Goal: Task Accomplishment & Management: Manage account settings

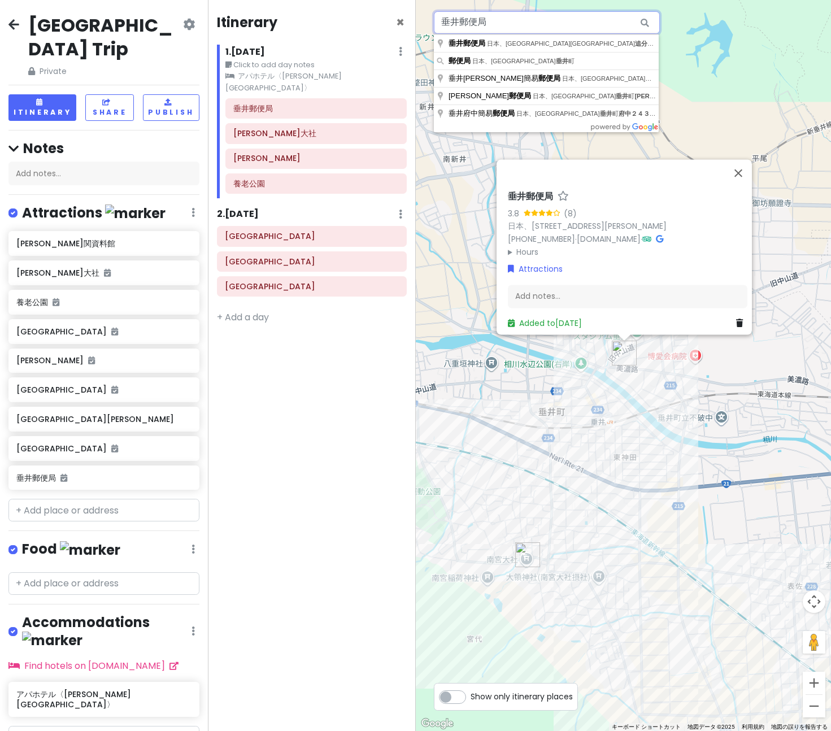
drag, startPoint x: 505, startPoint y: 21, endPoint x: 458, endPoint y: 21, distance: 46.9
click at [458, 21] on input "垂井郵便局" at bounding box center [547, 22] width 226 height 23
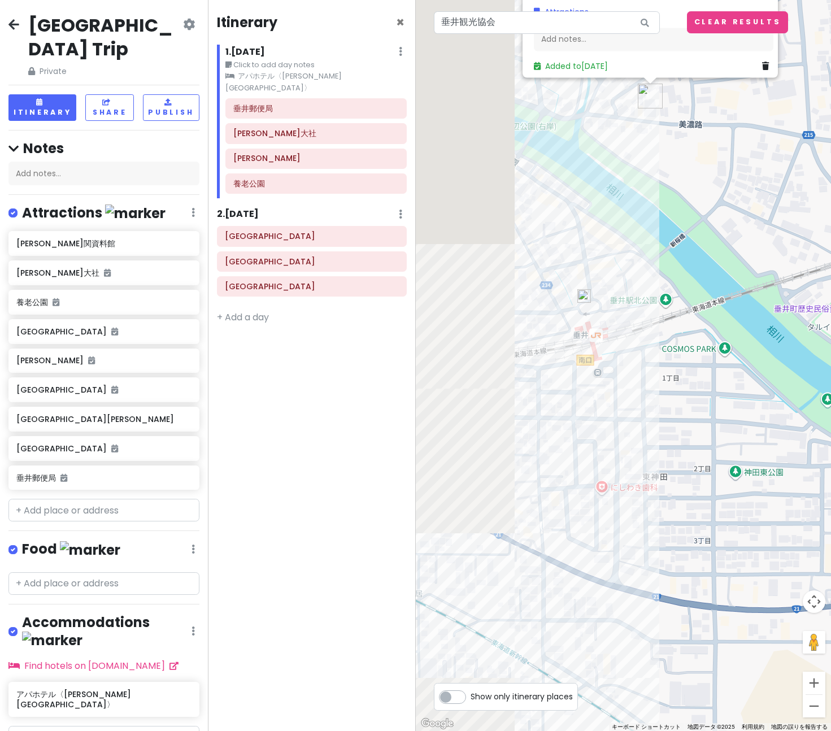
drag, startPoint x: 540, startPoint y: 324, endPoint x: 681, endPoint y: 370, distance: 148.0
click at [684, 382] on div "垂井郵便局 3.8 (8) 日本、[STREET_ADDRESS][PERSON_NAME] [PHONE_NUMBER] · [DOMAIN_NAME] ·…" at bounding box center [624, 365] width 416 height 731
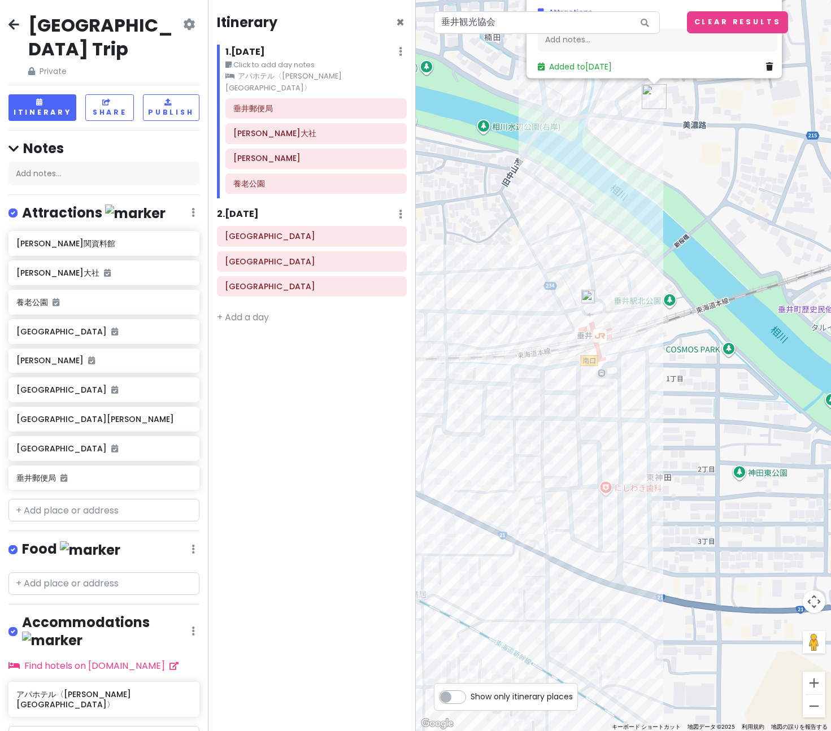
click at [588, 295] on img at bounding box center [588, 297] width 14 height 14
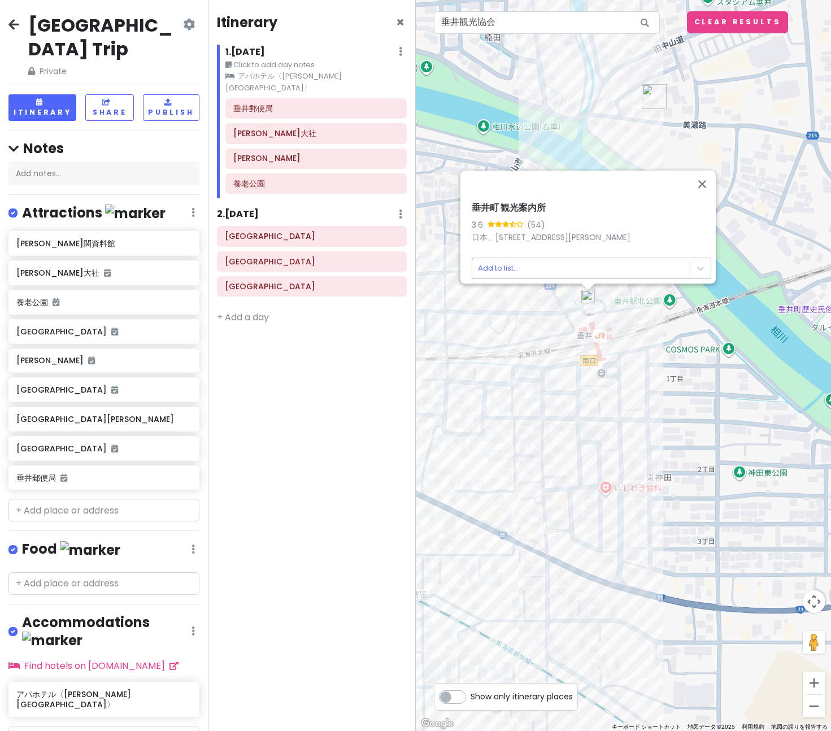
click at [575, 261] on body "[GEOGRAPHIC_DATA] Trip Private Change Dates Make a Copy Delete Trip Go Pro ⚡️ G…" at bounding box center [415, 365] width 831 height 731
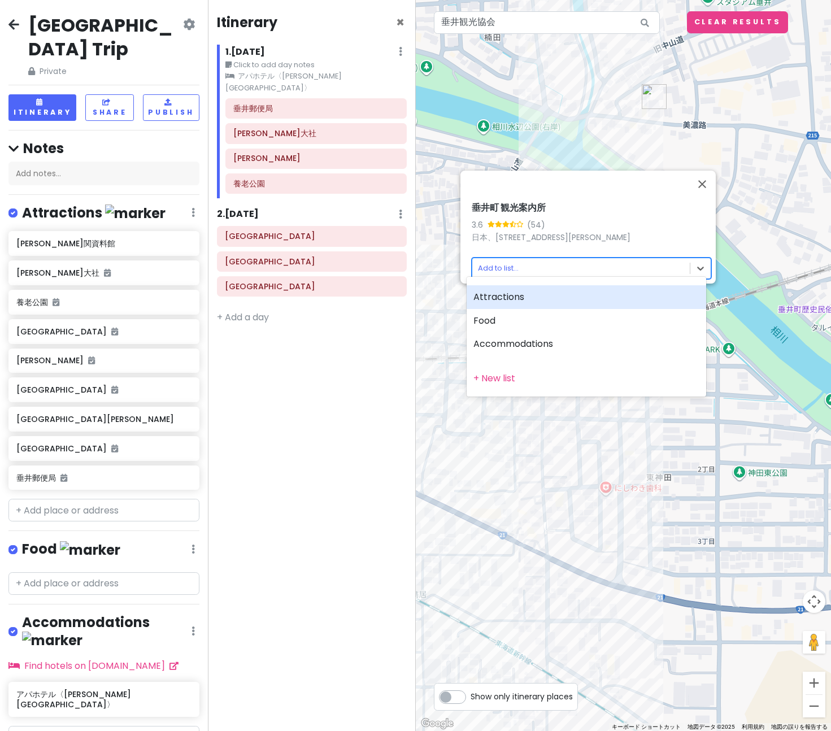
click at [528, 298] on div "Attractions" at bounding box center [585, 297] width 239 height 24
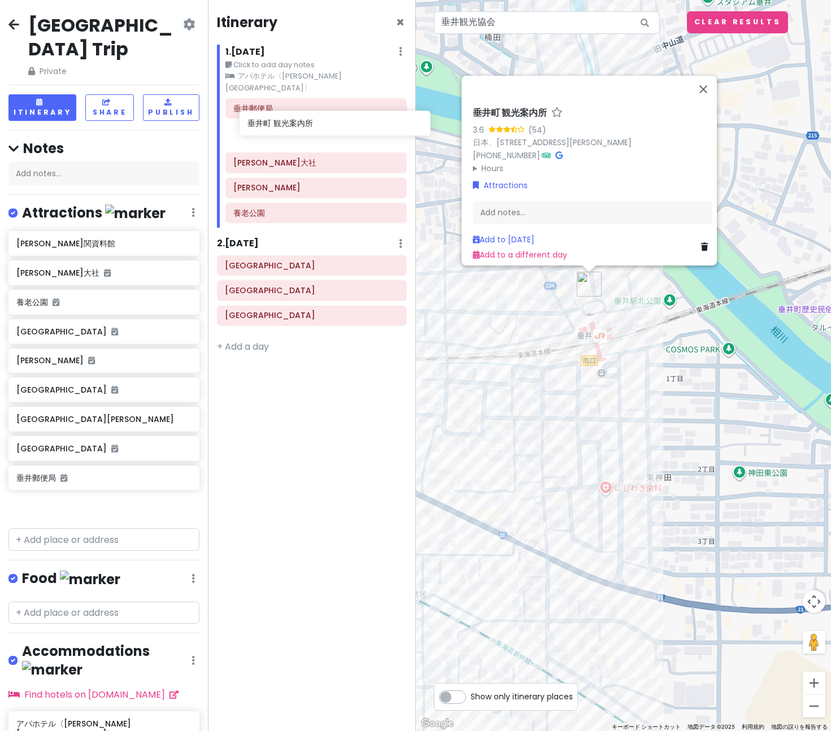
drag, startPoint x: 55, startPoint y: 487, endPoint x: 286, endPoint y: 128, distance: 427.0
click at [286, 128] on div "[GEOGRAPHIC_DATA] Trip Private Change Dates Make a Copy Delete Trip Go Pro ⚡️ G…" at bounding box center [415, 365] width 831 height 731
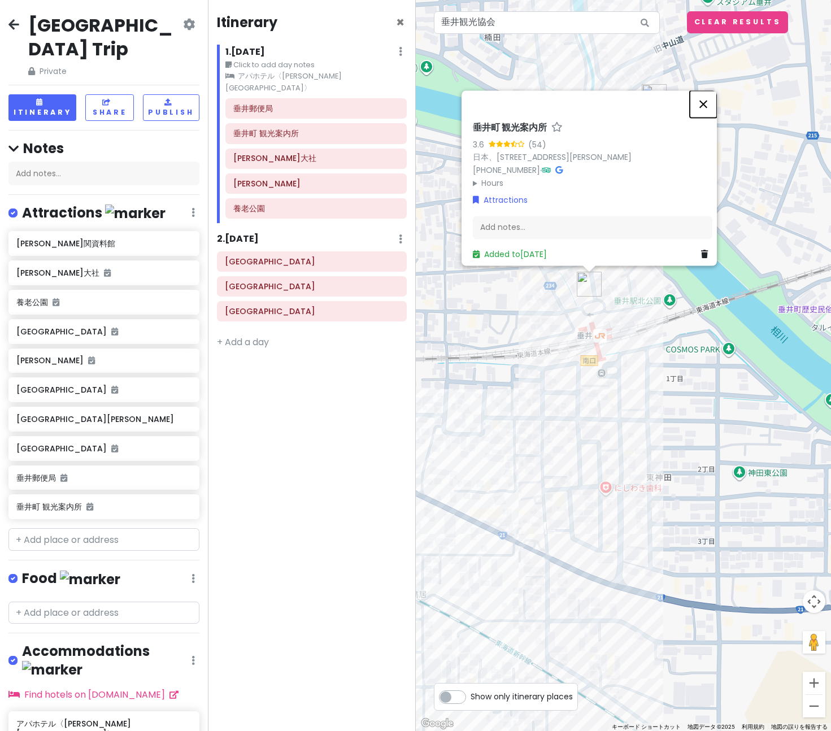
click at [708, 99] on button "閉じる" at bounding box center [703, 103] width 27 height 27
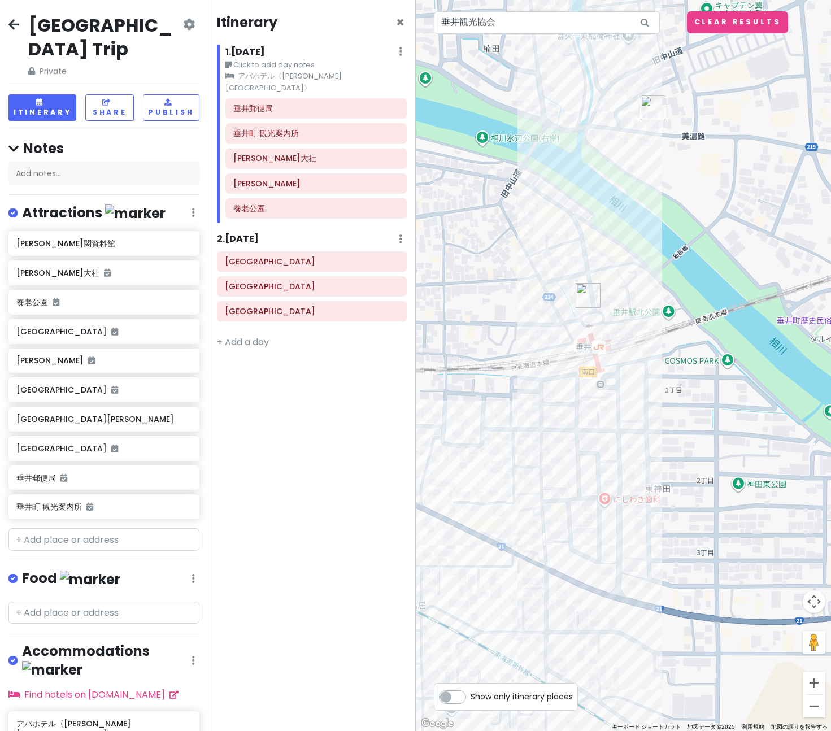
drag, startPoint x: 575, startPoint y: 245, endPoint x: 568, endPoint y: 286, distance: 41.3
click at [568, 286] on div at bounding box center [624, 365] width 416 height 731
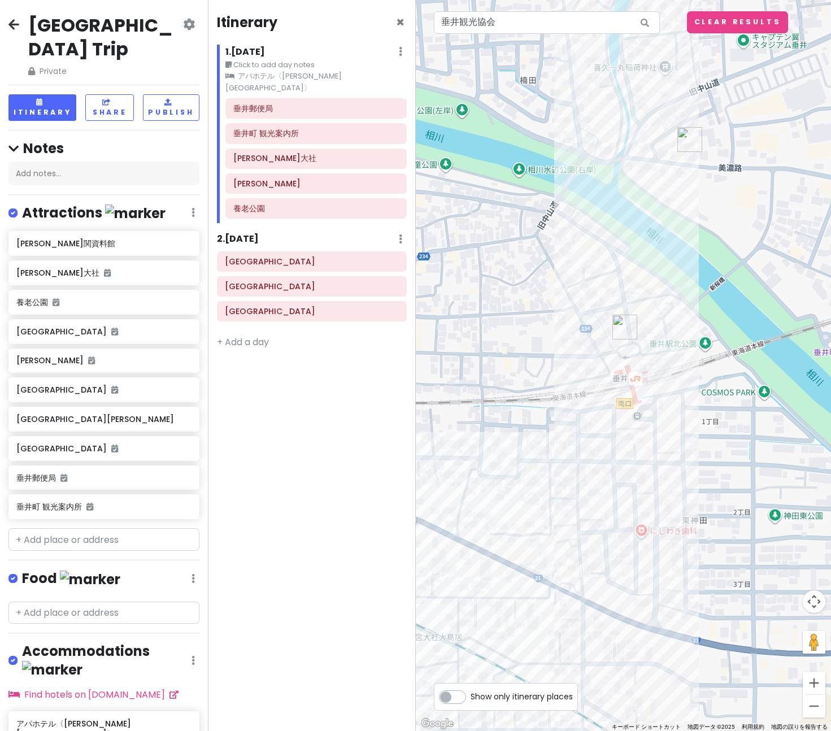
drag, startPoint x: 518, startPoint y: 355, endPoint x: 599, endPoint y: 332, distance: 83.5
click at [599, 332] on div at bounding box center [624, 365] width 416 height 731
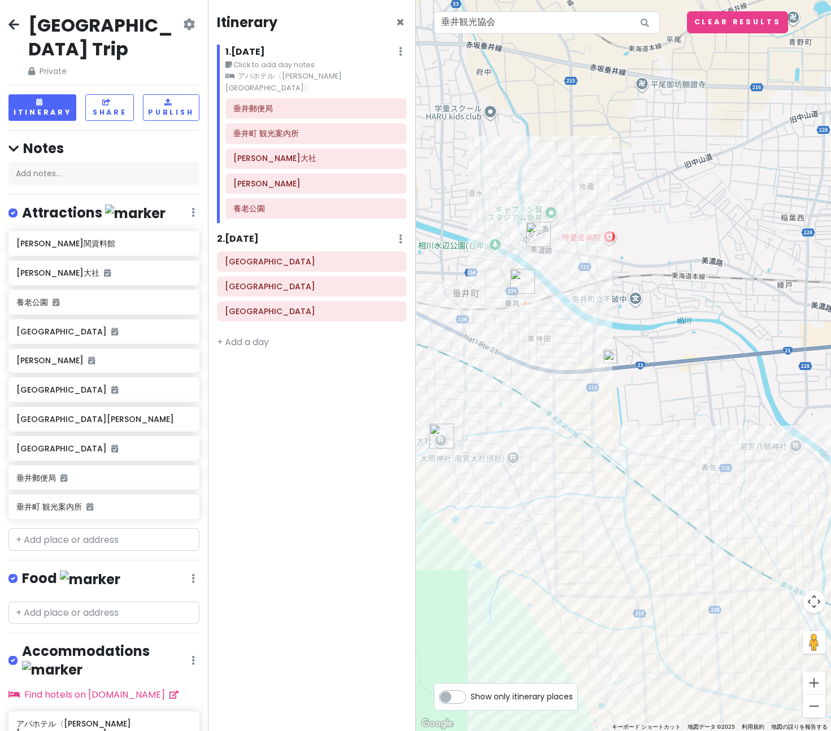
drag, startPoint x: 628, startPoint y: 440, endPoint x: 535, endPoint y: 402, distance: 100.6
click at [535, 402] on div at bounding box center [624, 365] width 416 height 731
click at [608, 356] on img at bounding box center [610, 357] width 14 height 14
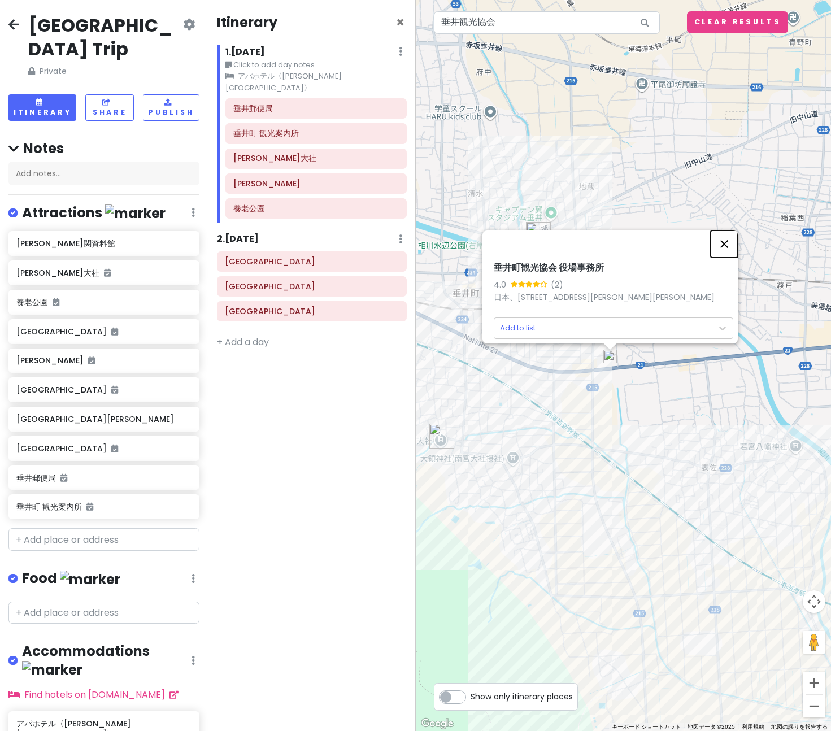
click at [735, 239] on button "閉じる" at bounding box center [723, 243] width 27 height 27
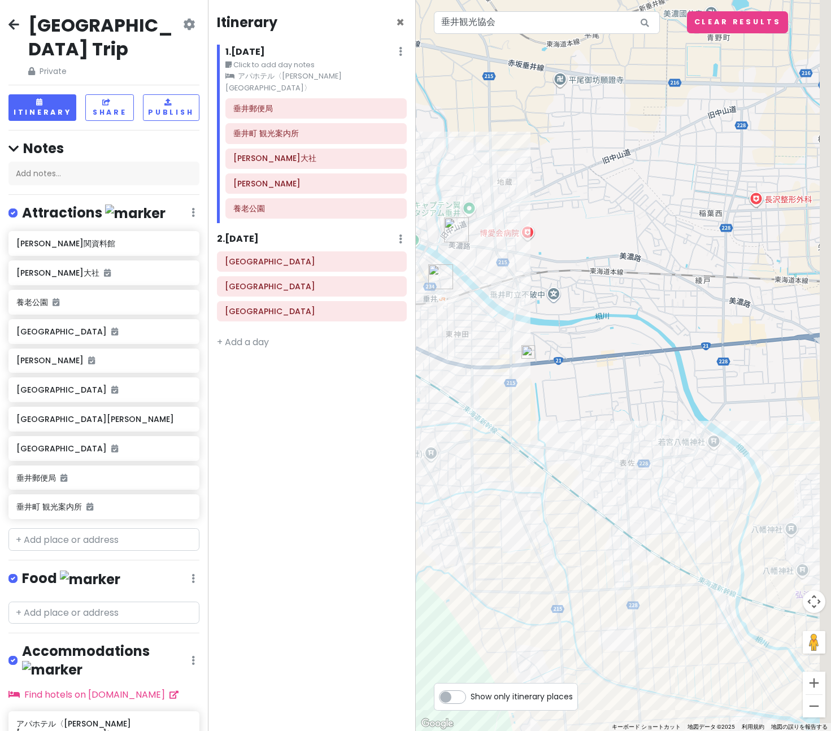
drag, startPoint x: 595, startPoint y: 429, endPoint x: 575, endPoint y: 429, distance: 19.8
click at [577, 429] on div "矢印キーを押すと移動します。" at bounding box center [624, 365] width 416 height 731
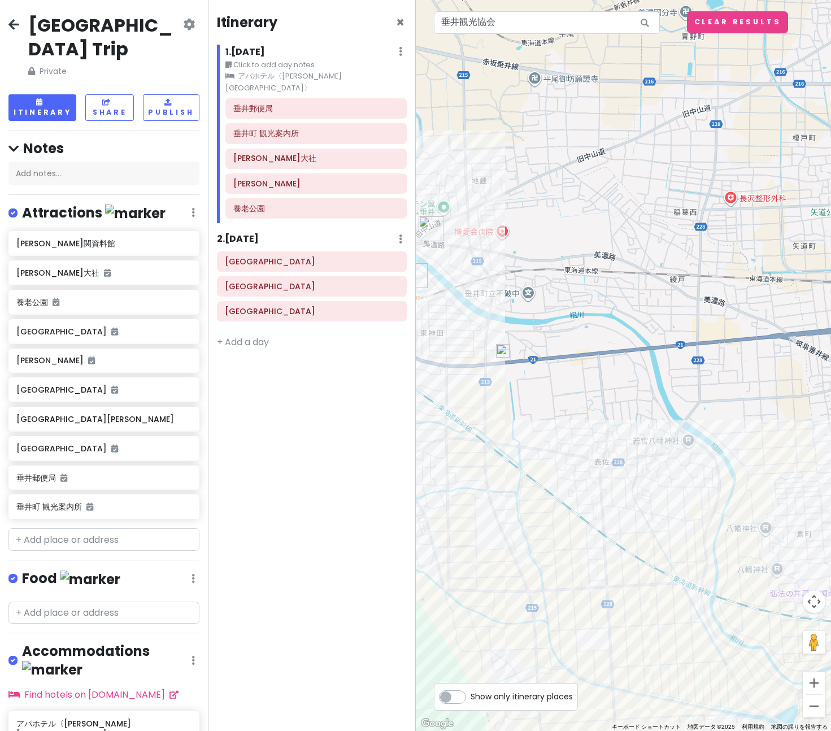
drag, startPoint x: 591, startPoint y: 429, endPoint x: 643, endPoint y: 440, distance: 53.2
click at [676, 422] on div at bounding box center [624, 365] width 416 height 731
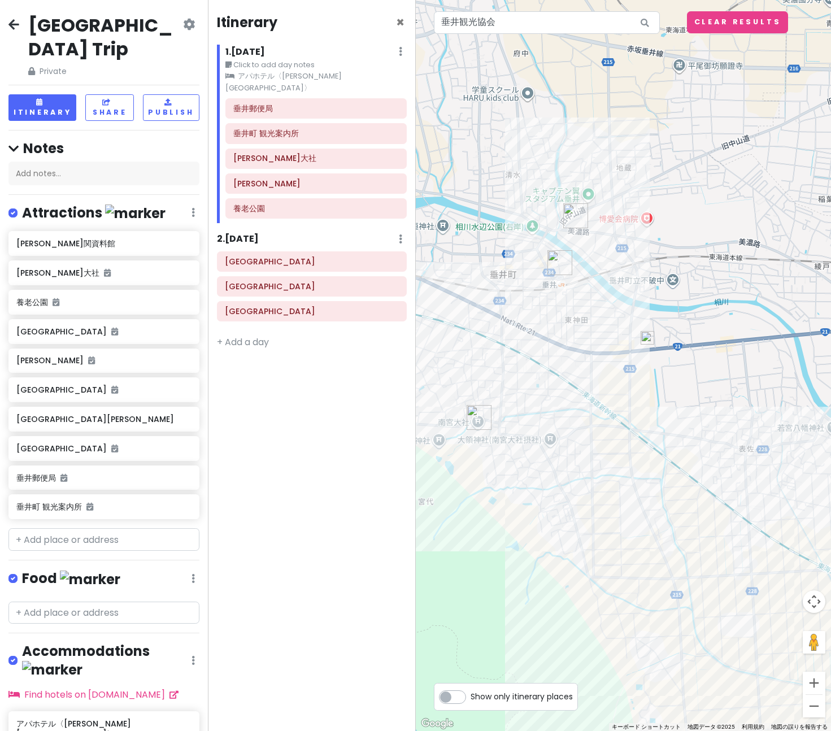
drag, startPoint x: 473, startPoint y: 496, endPoint x: 529, endPoint y: 484, distance: 57.7
click at [528, 485] on div at bounding box center [624, 365] width 416 height 731
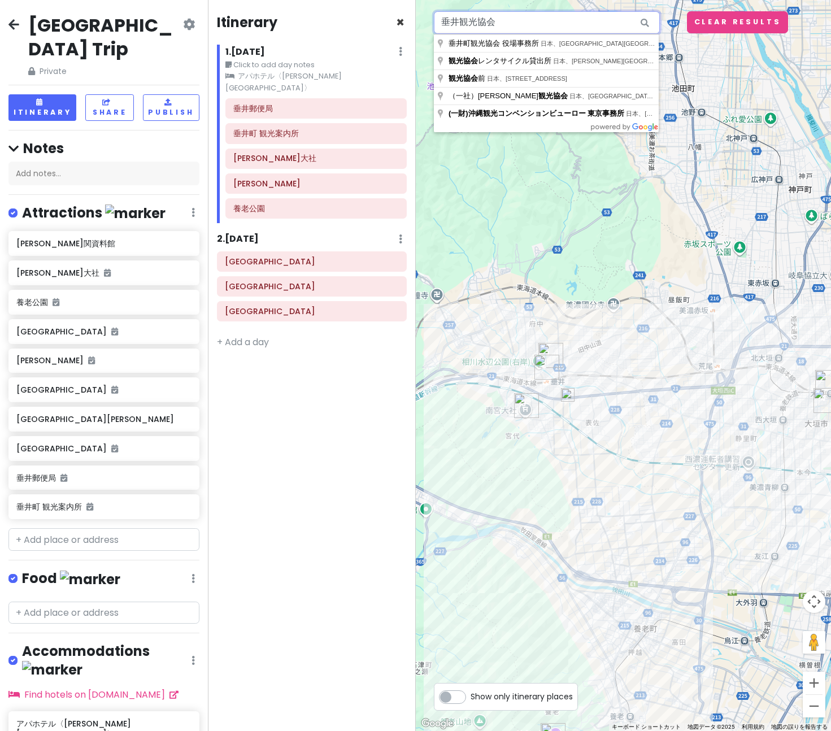
drag, startPoint x: 492, startPoint y: 21, endPoint x: 400, endPoint y: 20, distance: 92.6
click at [400, 20] on div "[GEOGRAPHIC_DATA] Trip Private Change Dates Make a Copy Delete Trip Go Pro ⚡️ G…" at bounding box center [415, 365] width 831 height 731
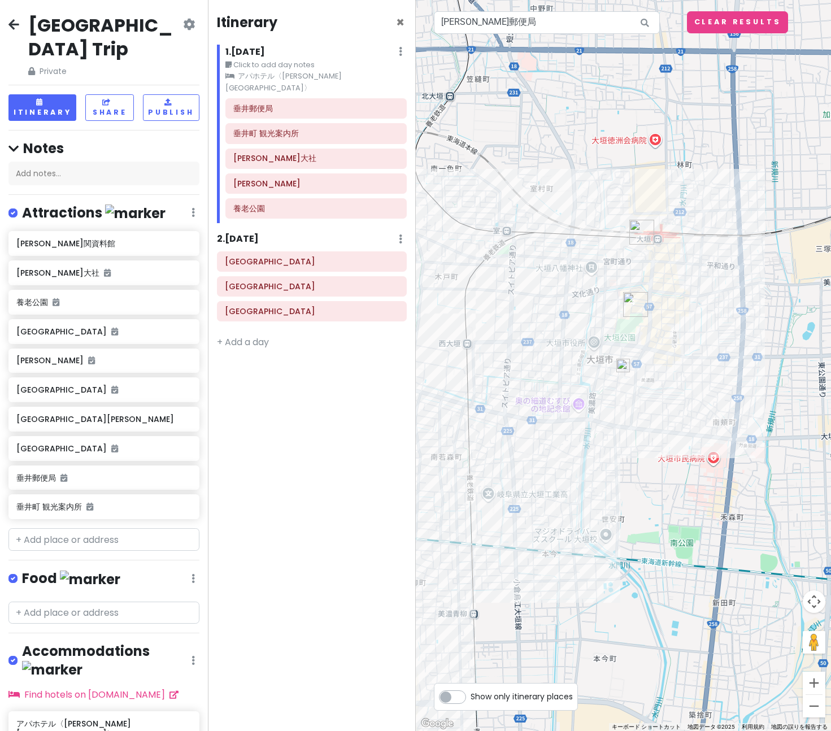
click at [625, 367] on img at bounding box center [623, 366] width 14 height 14
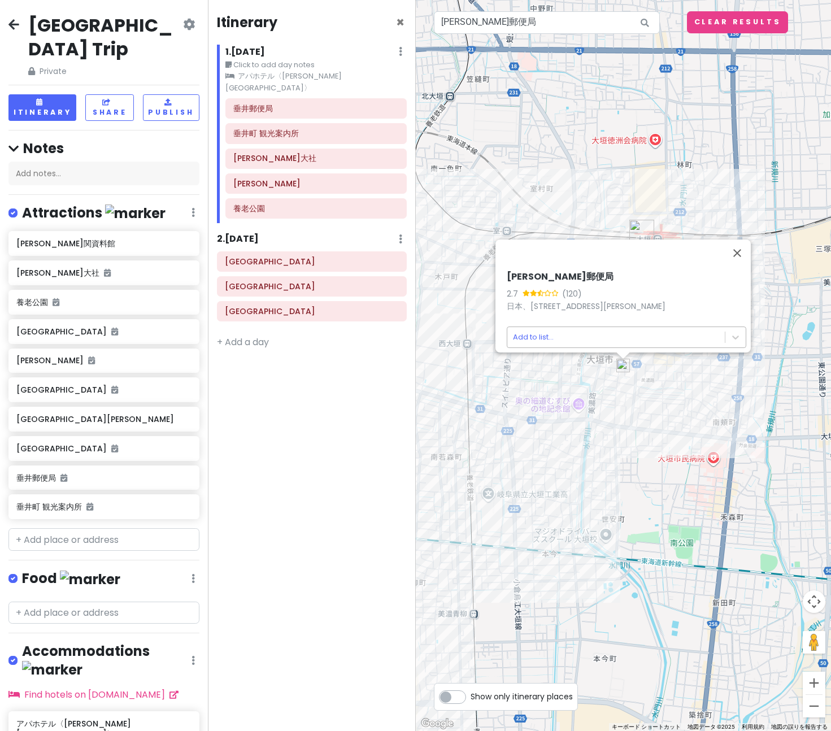
click at [600, 332] on body "[GEOGRAPHIC_DATA] Trip Private Change Dates Make a Copy Delete Trip Go Pro ⚡️ G…" at bounding box center [415, 365] width 831 height 731
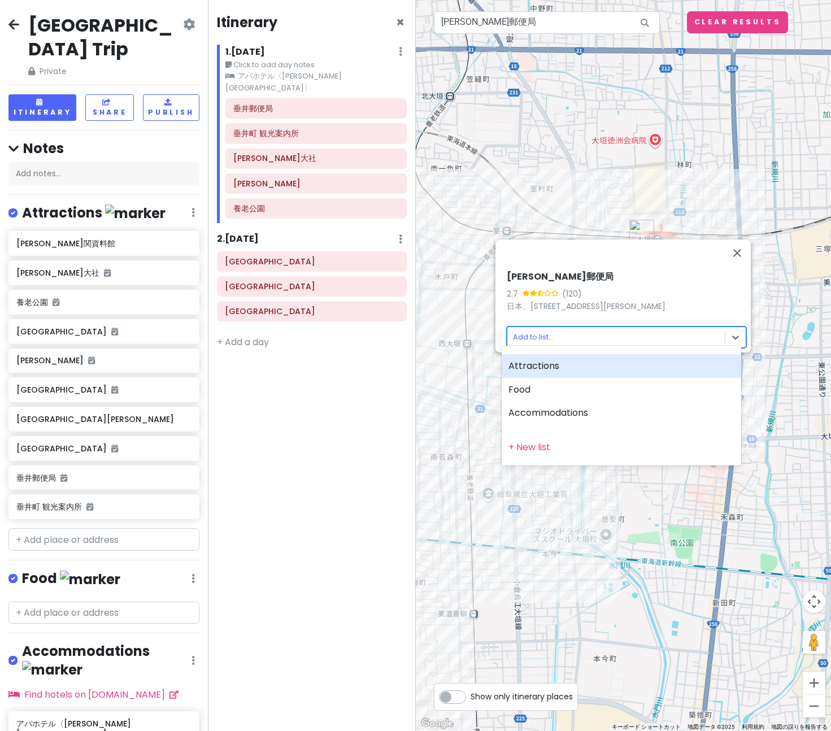
click at [548, 360] on div "Attractions" at bounding box center [620, 366] width 239 height 24
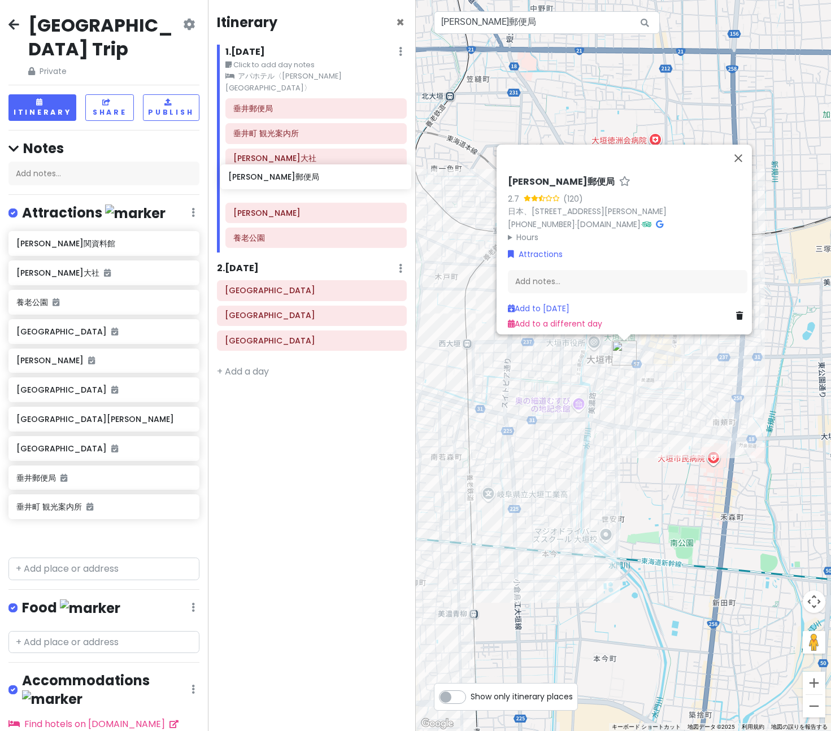
drag, startPoint x: 90, startPoint y: 512, endPoint x: 302, endPoint y: 177, distance: 396.2
click at [302, 177] on div "[GEOGRAPHIC_DATA] Trip Private Change Dates Make a Copy Delete Trip Go Pro ⚡️ G…" at bounding box center [415, 365] width 831 height 731
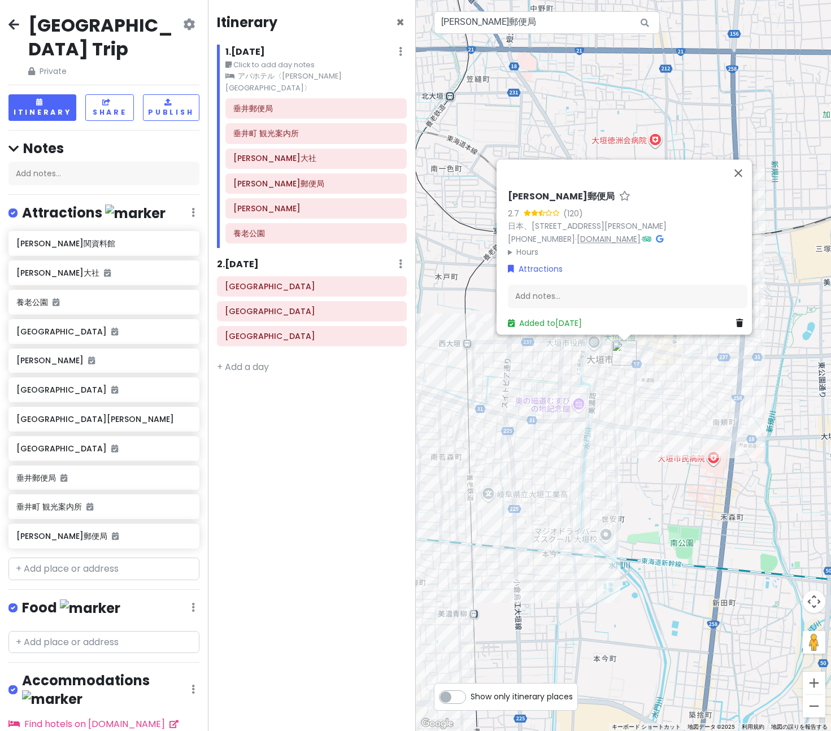
click at [615, 233] on link "[DOMAIN_NAME]" at bounding box center [609, 238] width 64 height 11
click at [284, 203] on h6 "[PERSON_NAME]" at bounding box center [315, 208] width 165 height 10
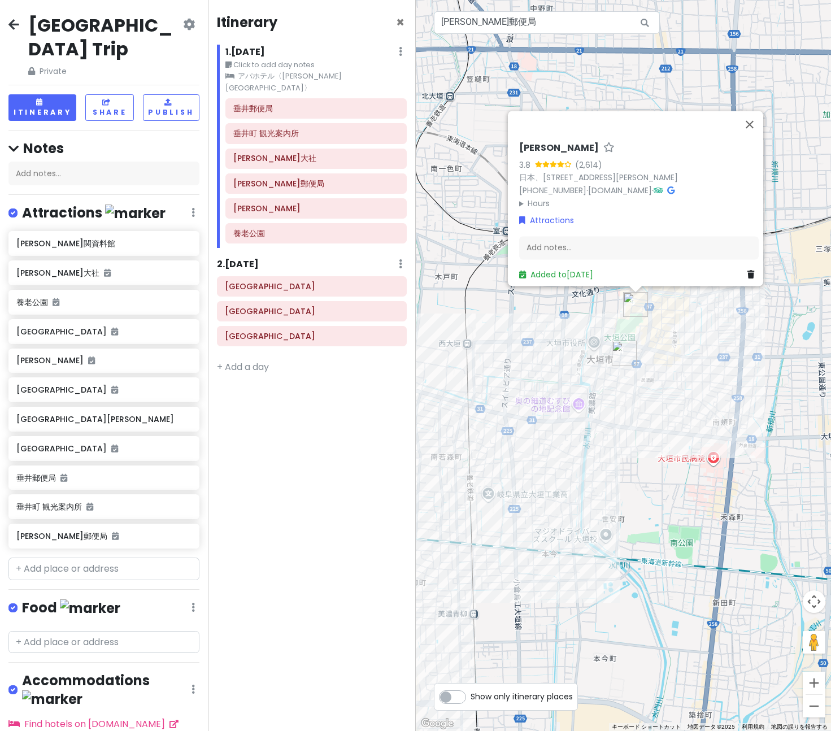
click at [531, 197] on summary "Hours" at bounding box center [638, 203] width 239 height 12
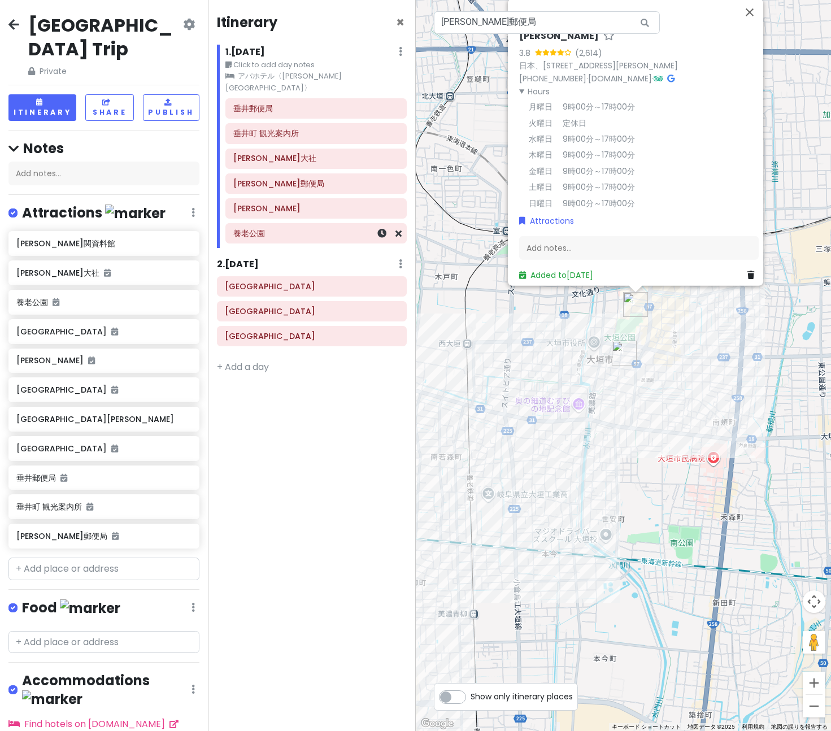
click at [274, 228] on h6 "養老公園" at bounding box center [315, 233] width 165 height 10
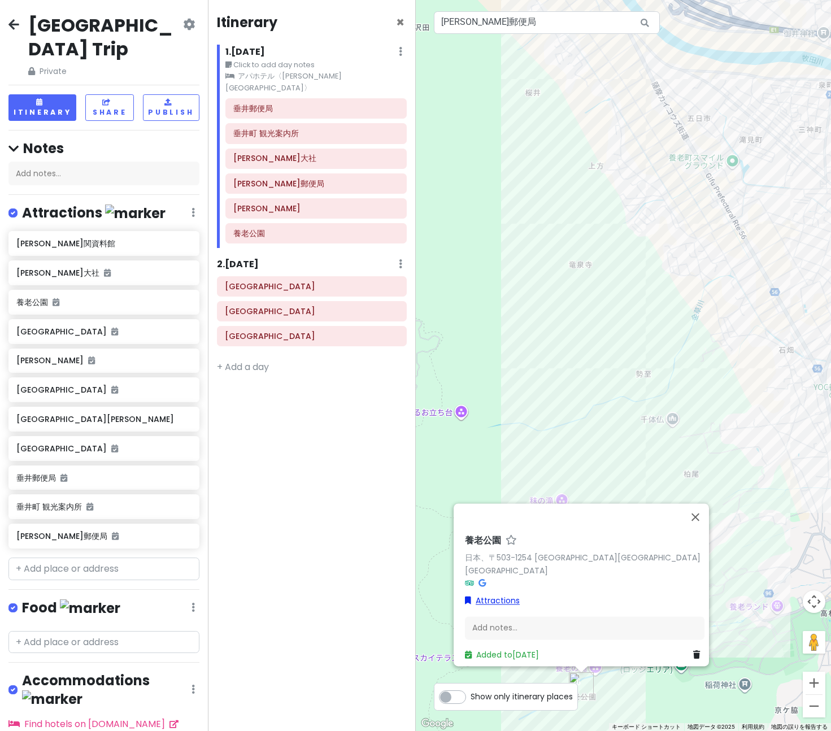
click at [491, 595] on link "Attractions" at bounding box center [492, 601] width 55 height 12
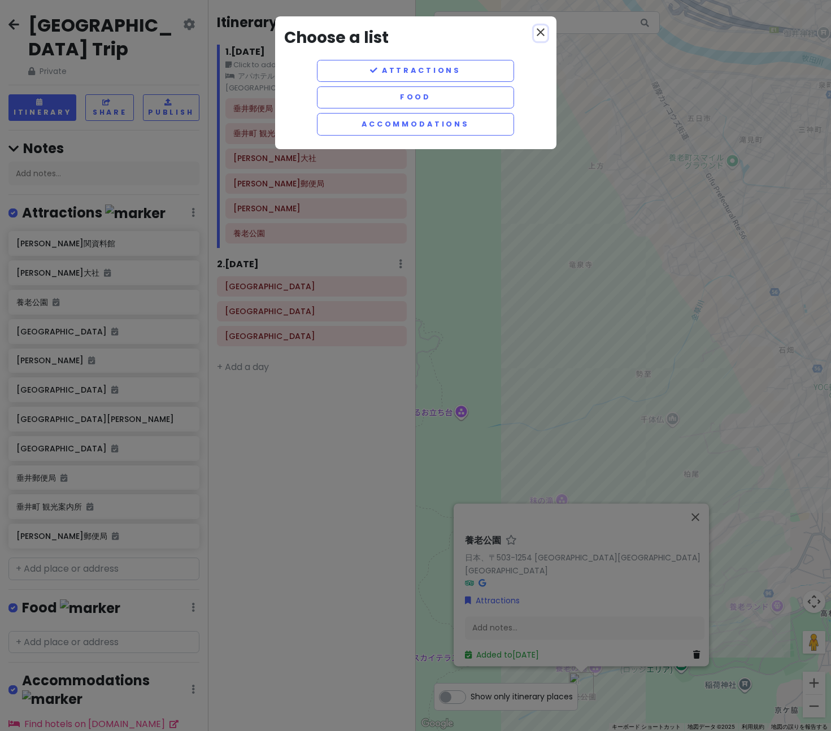
click at [544, 30] on icon "close" at bounding box center [541, 32] width 14 height 14
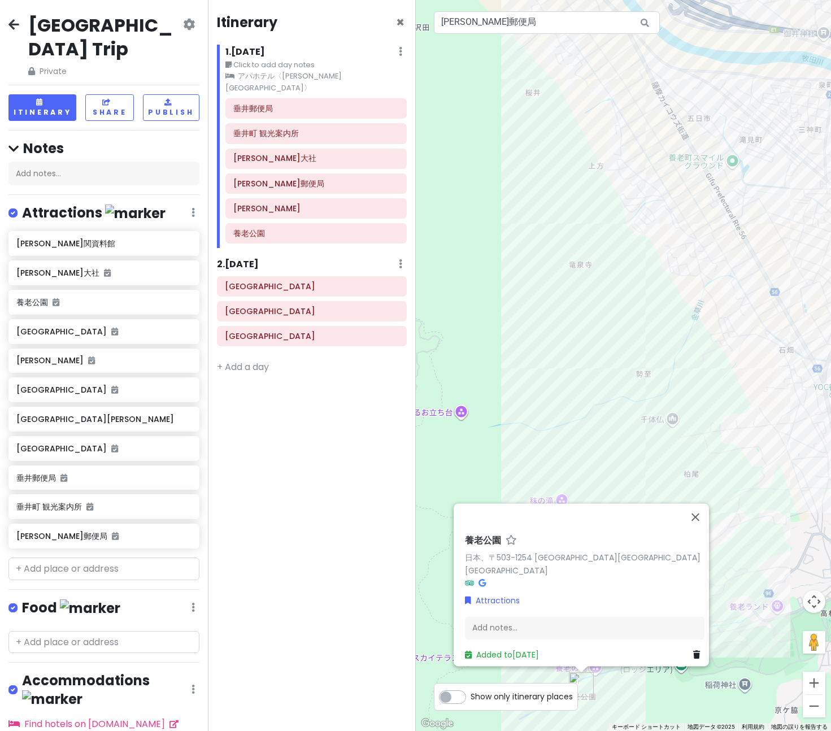
click at [478, 579] on icon at bounding box center [481, 583] width 7 height 8
click at [697, 520] on button "閉じる" at bounding box center [695, 516] width 27 height 27
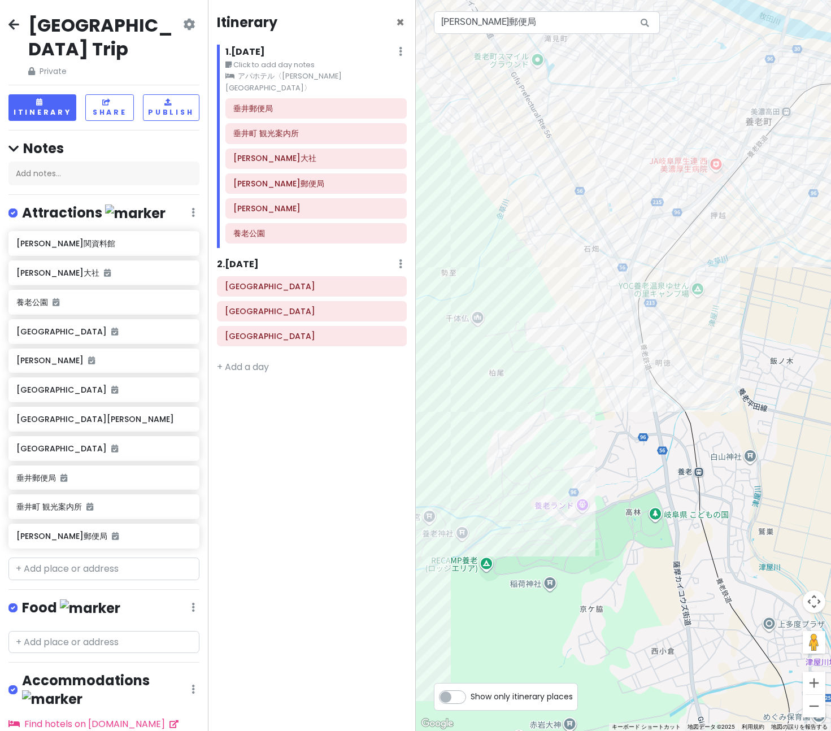
drag, startPoint x: 668, startPoint y: 447, endPoint x: 524, endPoint y: 356, distance: 170.8
click at [522, 355] on div at bounding box center [624, 365] width 416 height 731
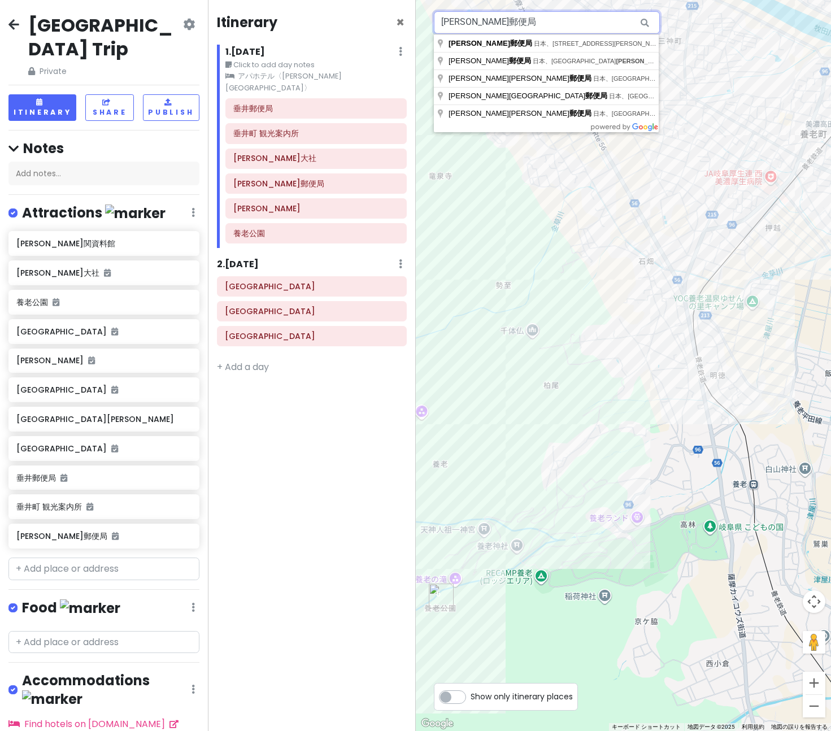
drag, startPoint x: 517, startPoint y: 27, endPoint x: 359, endPoint y: 15, distance: 159.1
click at [359, 15] on div "[GEOGRAPHIC_DATA] Trip Private Change Dates Make a Copy Delete Trip Go Pro ⚡️ G…" at bounding box center [415, 365] width 831 height 731
paste input "[PERSON_NAME]"
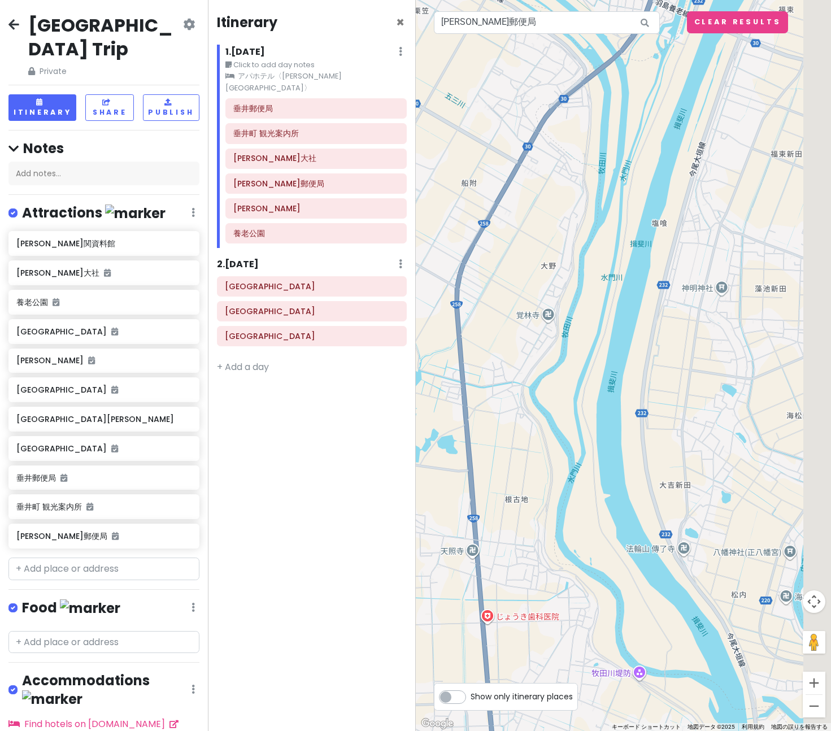
drag, startPoint x: 704, startPoint y: 250, endPoint x: 432, endPoint y: 262, distance: 271.9
click at [432, 262] on div at bounding box center [624, 365] width 416 height 731
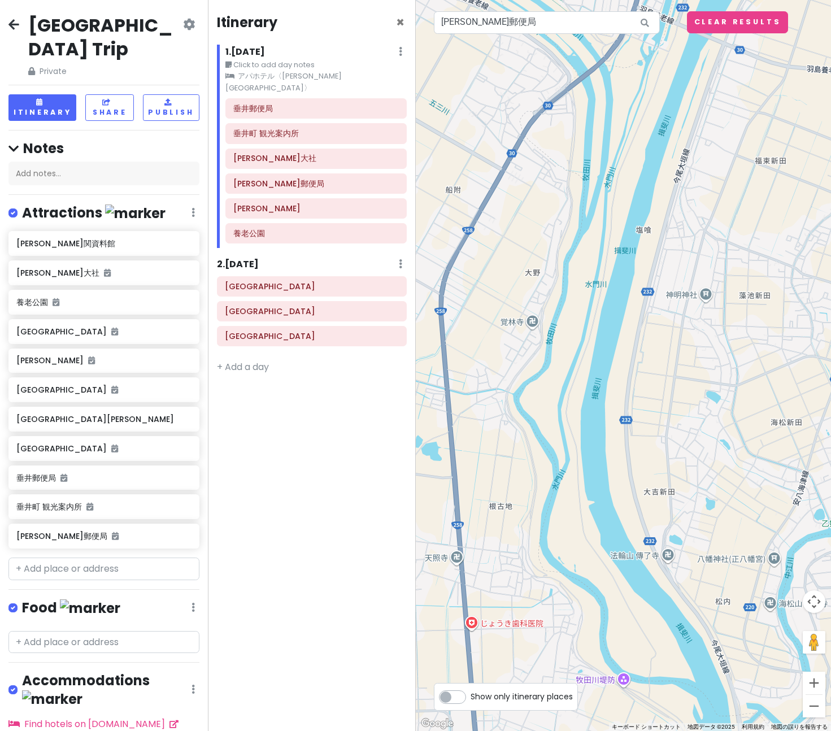
drag, startPoint x: 522, startPoint y: 330, endPoint x: 574, endPoint y: 308, distance: 55.9
click at [571, 354] on div at bounding box center [624, 365] width 416 height 731
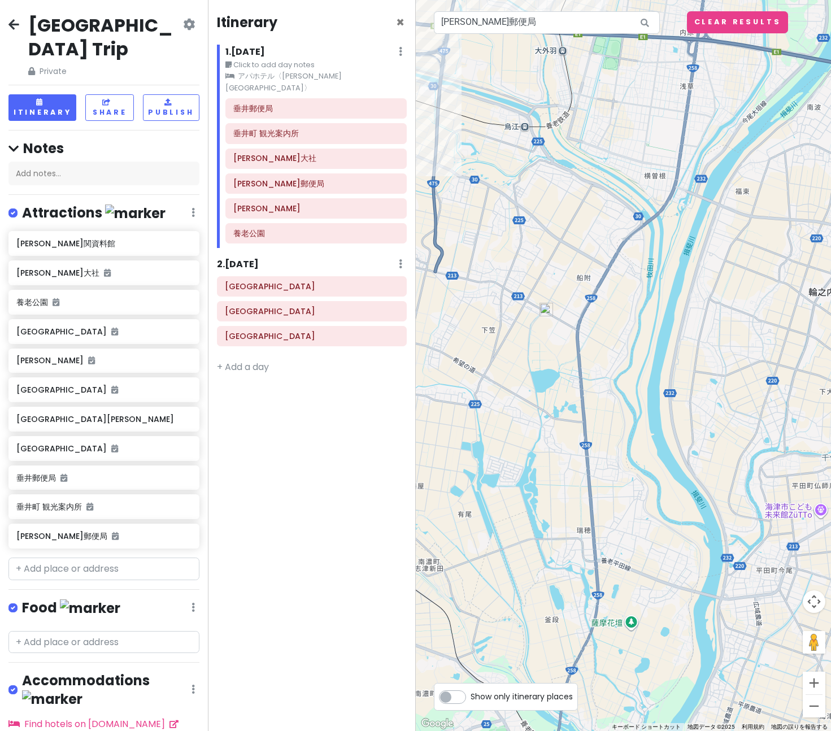
drag, startPoint x: 573, startPoint y: 277, endPoint x: 658, endPoint y: 326, distance: 98.7
click at [658, 326] on div at bounding box center [624, 365] width 416 height 731
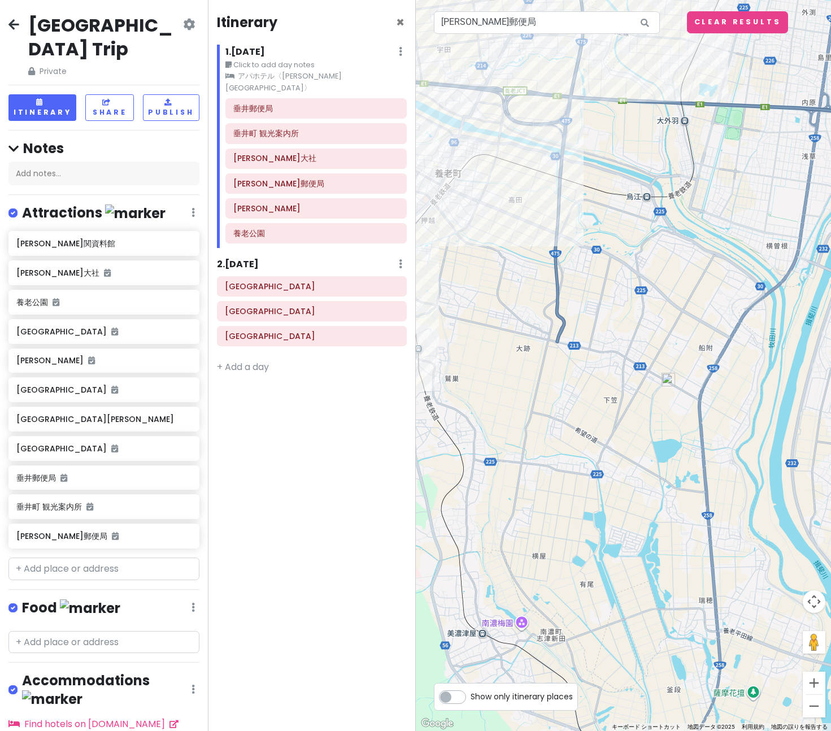
drag, startPoint x: 565, startPoint y: 245, endPoint x: 623, endPoint y: 267, distance: 61.5
click at [623, 267] on div at bounding box center [624, 365] width 416 height 731
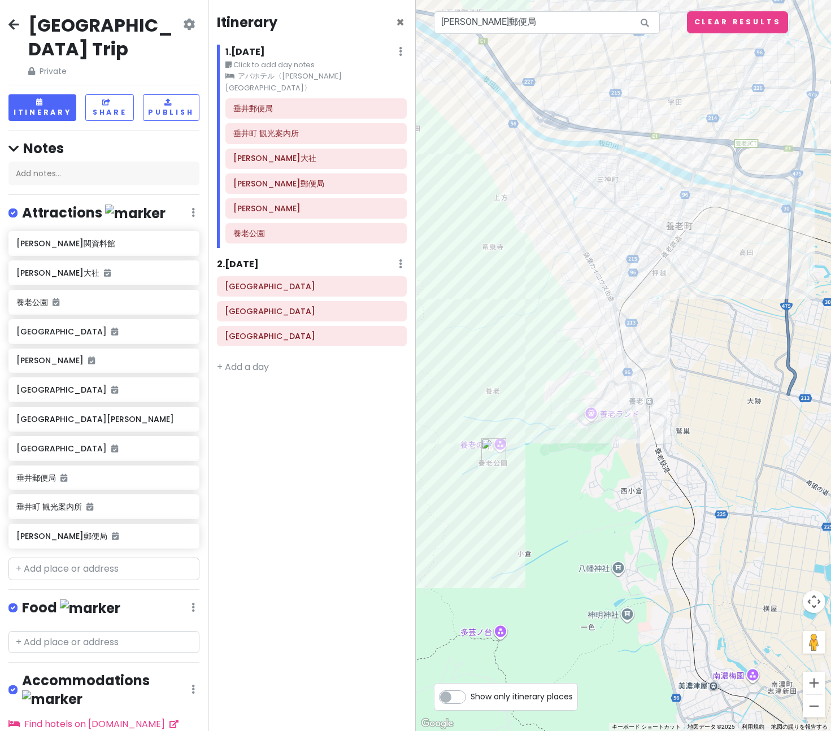
drag, startPoint x: 524, startPoint y: 251, endPoint x: 669, endPoint y: 274, distance: 147.1
click at [668, 274] on div at bounding box center [624, 365] width 416 height 731
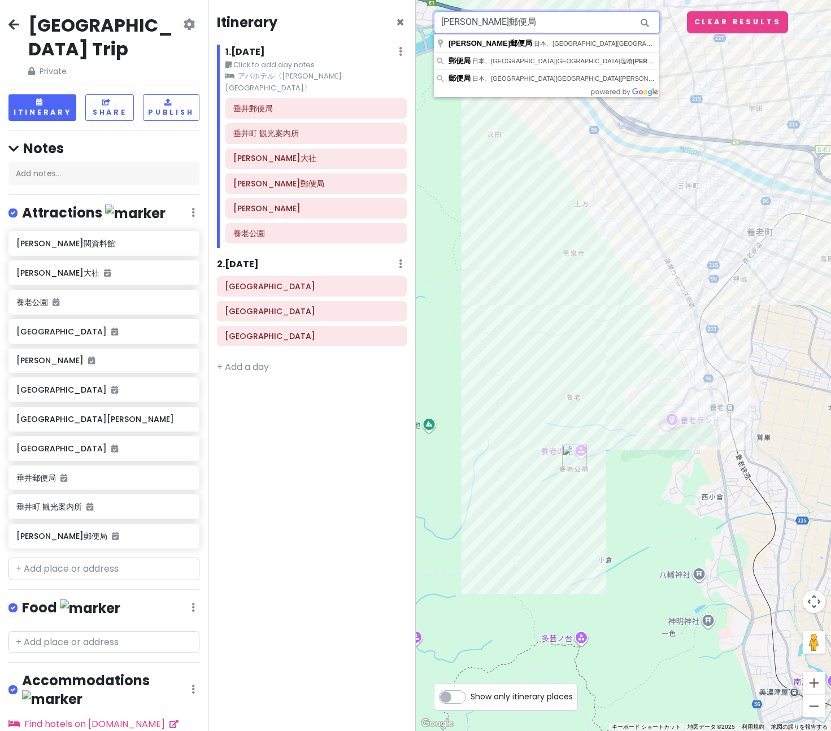
drag, startPoint x: 473, startPoint y: 23, endPoint x: 411, endPoint y: 22, distance: 61.6
click at [412, 22] on div "[GEOGRAPHIC_DATA] Trip Private Change Dates Make a Copy Delete Trip Go Pro ⚡️ G…" at bounding box center [415, 365] width 831 height 731
paste input "[GEOGRAPHIC_DATA]"
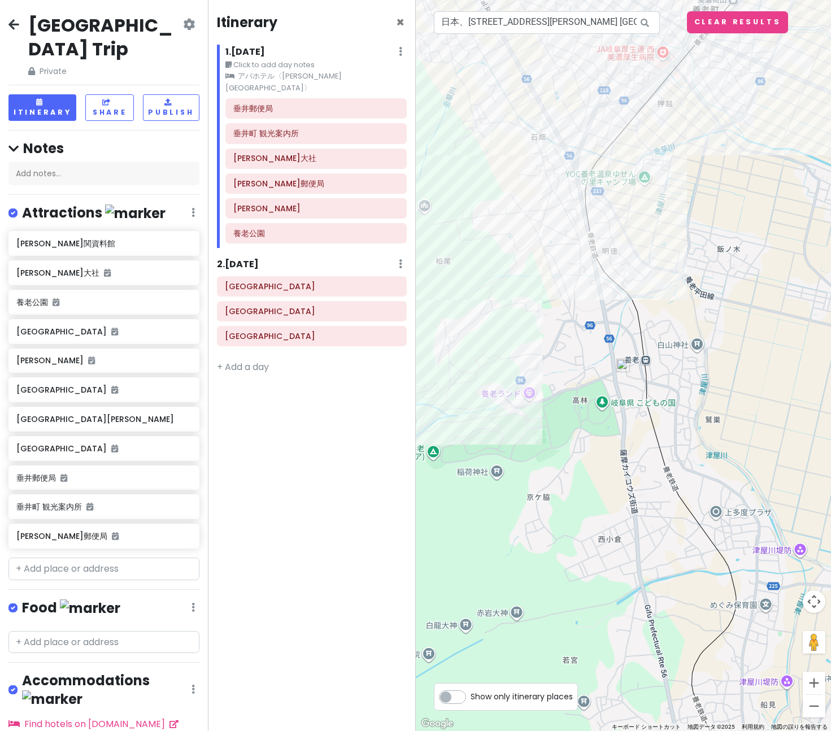
click at [625, 369] on img at bounding box center [623, 366] width 14 height 14
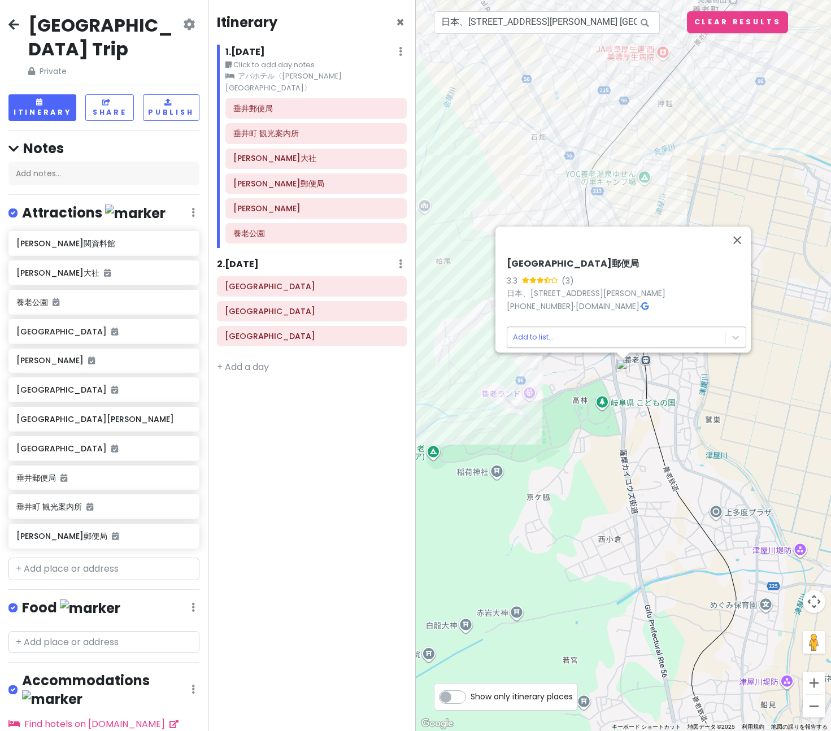
click at [587, 332] on body "[GEOGRAPHIC_DATA] Trip Private Change Dates Make a Copy Delete Trip Go Pro ⚡️ G…" at bounding box center [415, 365] width 831 height 731
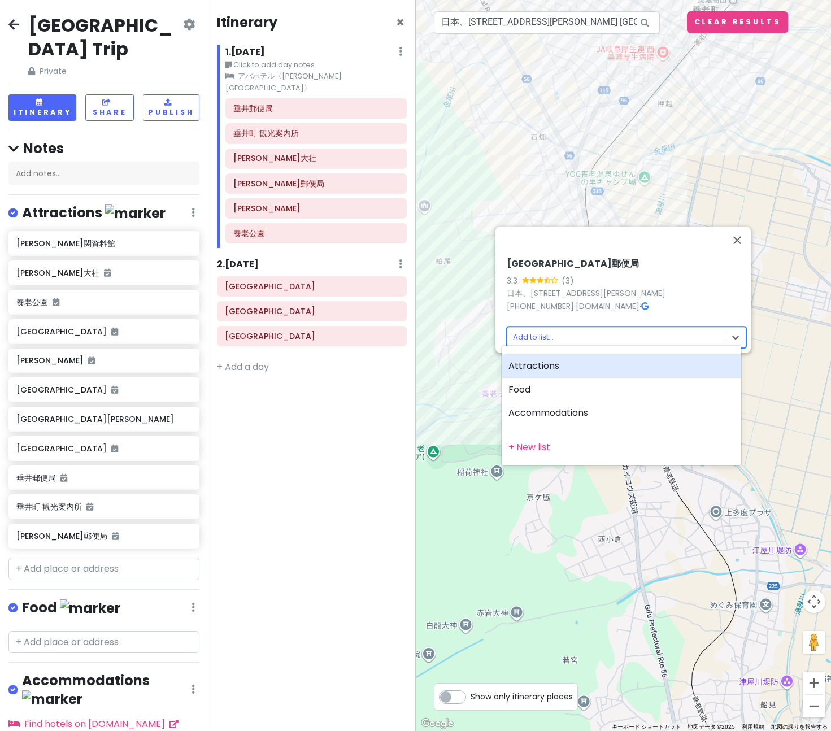
click at [548, 361] on div "Attractions" at bounding box center [620, 366] width 239 height 24
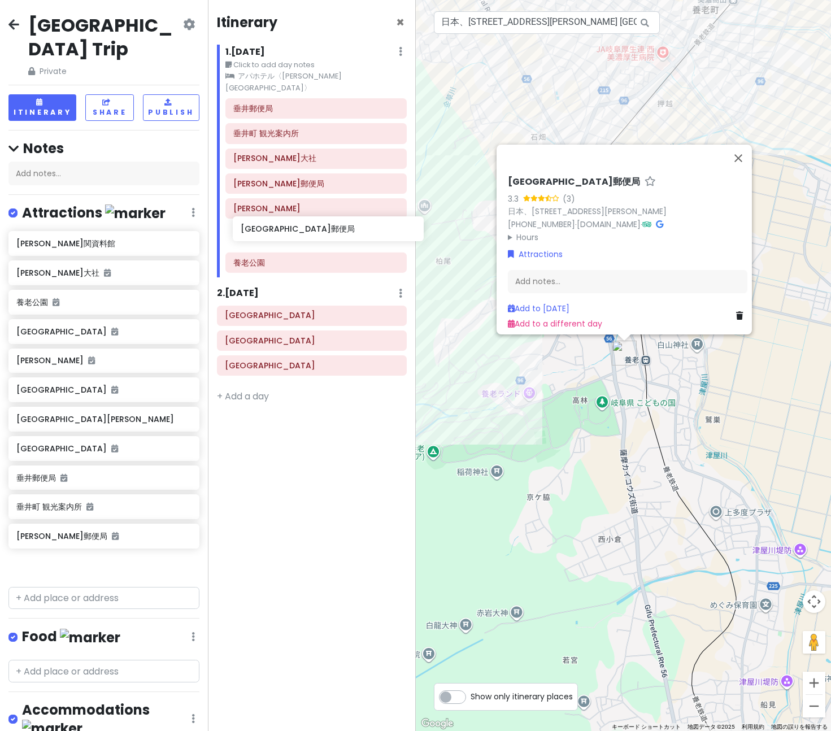
drag, startPoint x: 67, startPoint y: 541, endPoint x: 291, endPoint y: 229, distance: 383.7
click at [291, 229] on div "[GEOGRAPHIC_DATA] Trip Private Change Dates Make a Copy Delete Trip Go Pro ⚡️ G…" at bounding box center [415, 365] width 831 height 731
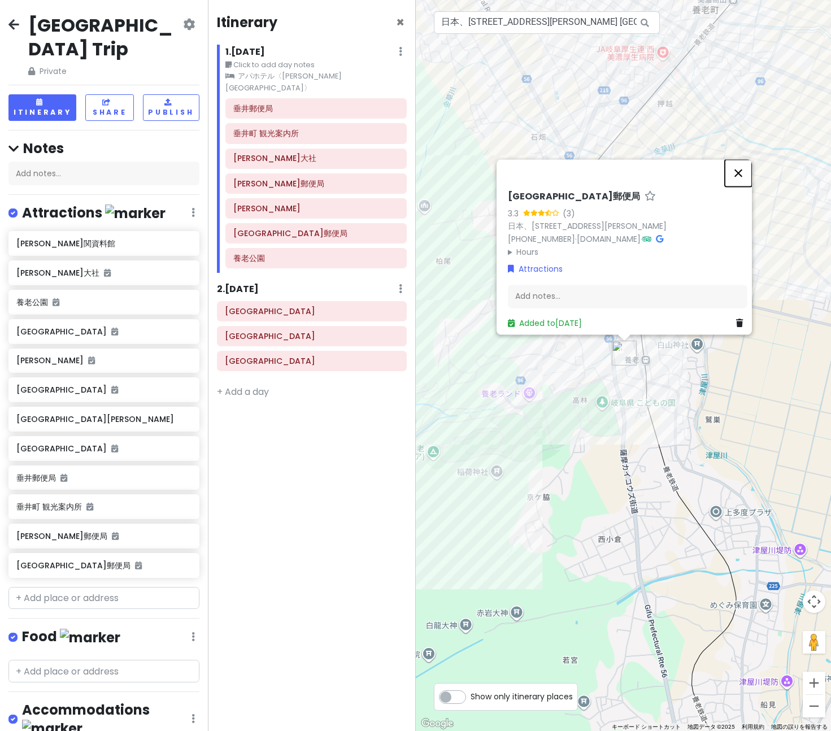
click at [743, 165] on button "閉じる" at bounding box center [738, 172] width 27 height 27
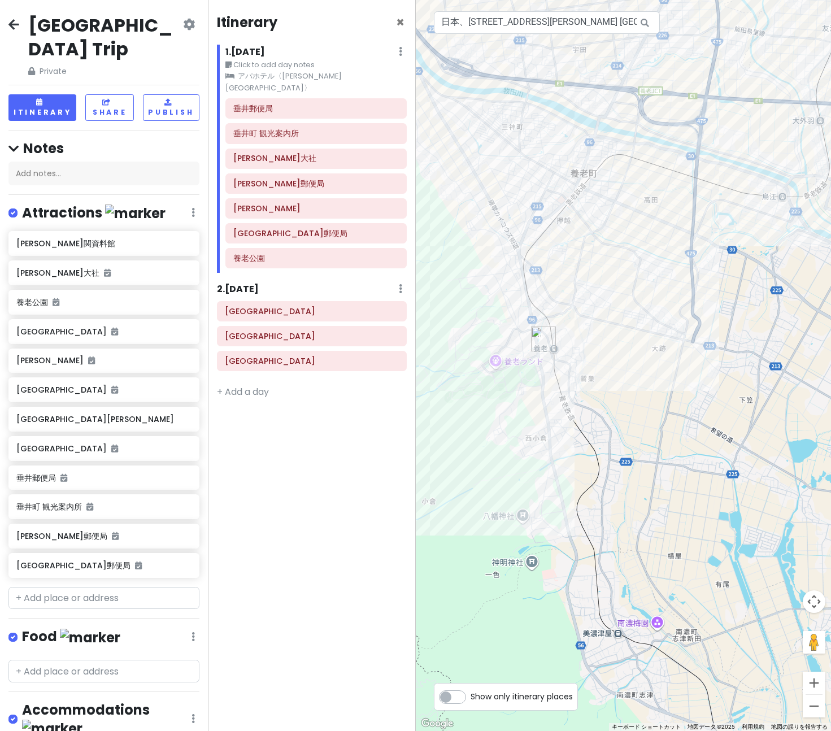
drag, startPoint x: 612, startPoint y: 274, endPoint x: 441, endPoint y: 322, distance: 177.9
click at [442, 322] on div at bounding box center [624, 365] width 416 height 731
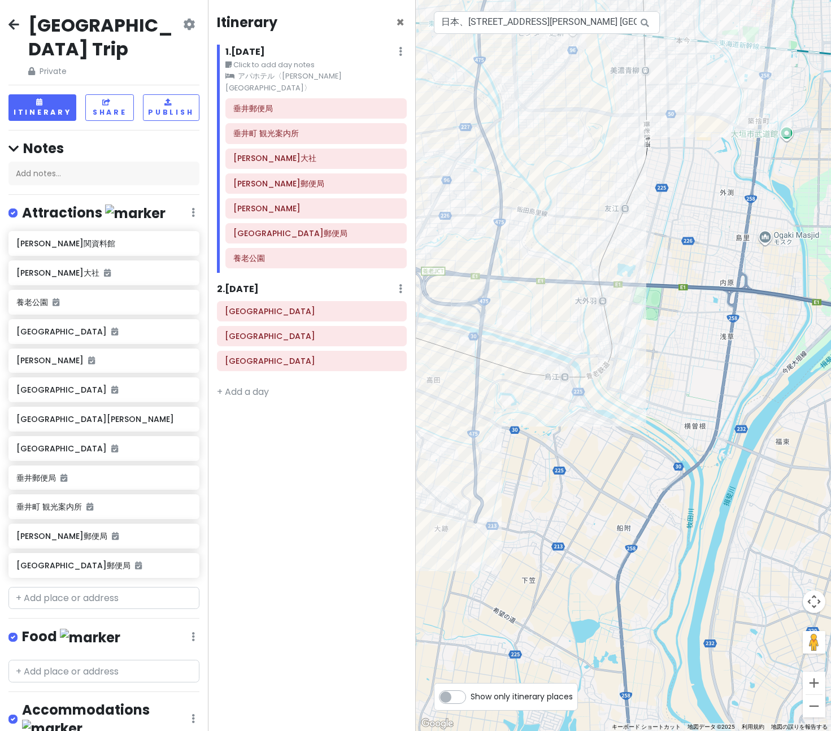
drag, startPoint x: 595, startPoint y: 267, endPoint x: 581, endPoint y: 394, distance: 127.3
click at [581, 394] on div at bounding box center [624, 365] width 416 height 731
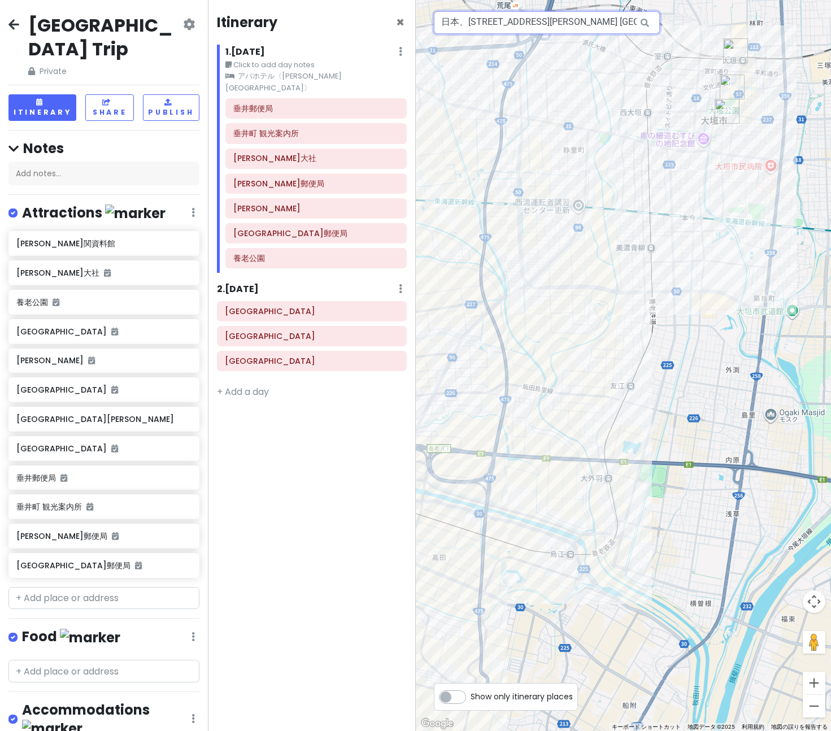
click at [467, 20] on input "日本、[STREET_ADDRESS][PERSON_NAME] [GEOGRAPHIC_DATA]郵便局" at bounding box center [547, 22] width 226 height 23
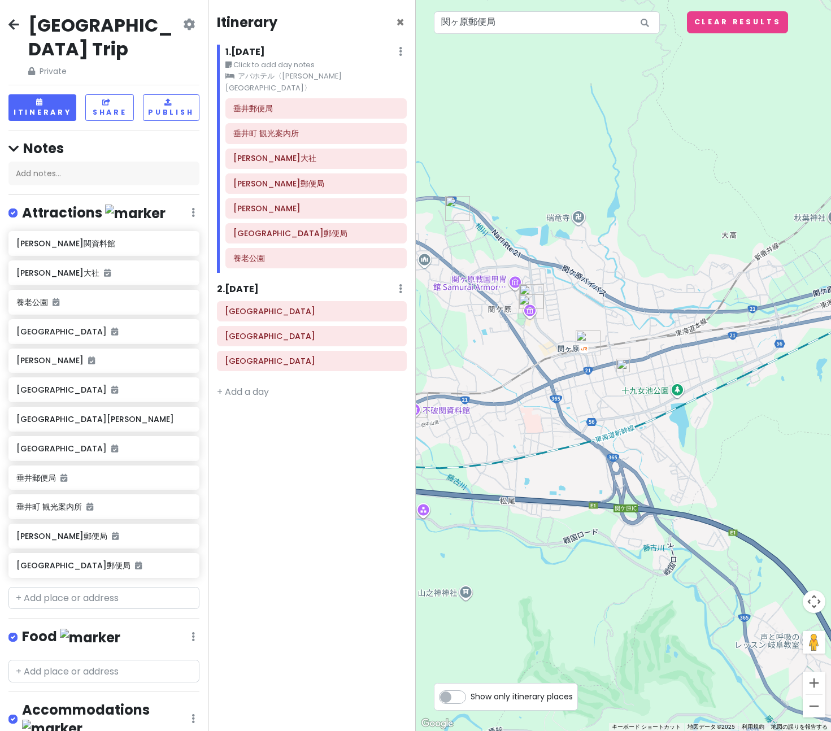
click at [626, 364] on img at bounding box center [623, 366] width 14 height 14
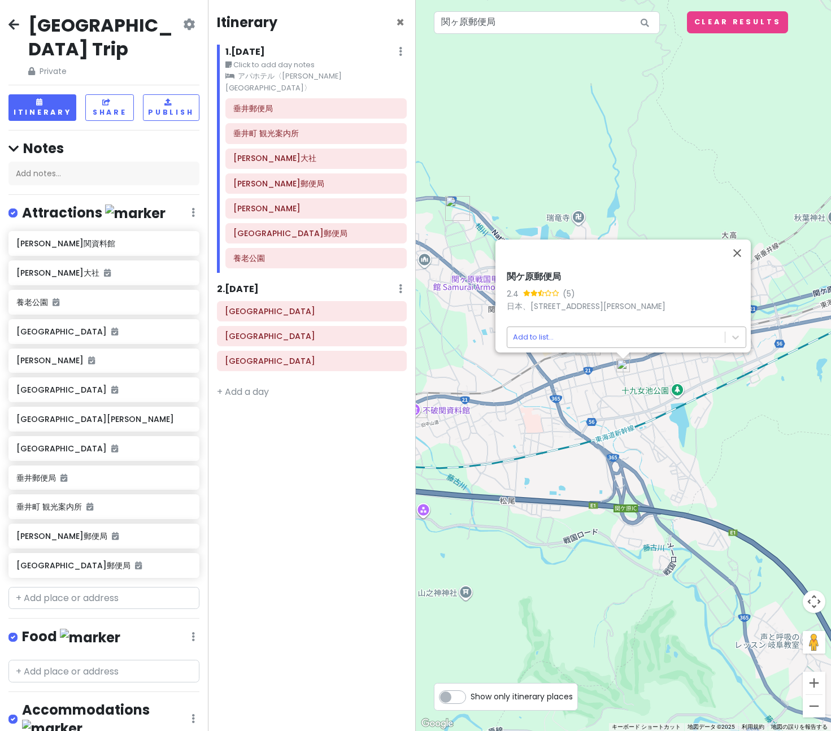
click at [610, 337] on body "[GEOGRAPHIC_DATA] Trip Private Change Dates Make a Copy Delete Trip Go Pro ⚡️ G…" at bounding box center [415, 365] width 831 height 731
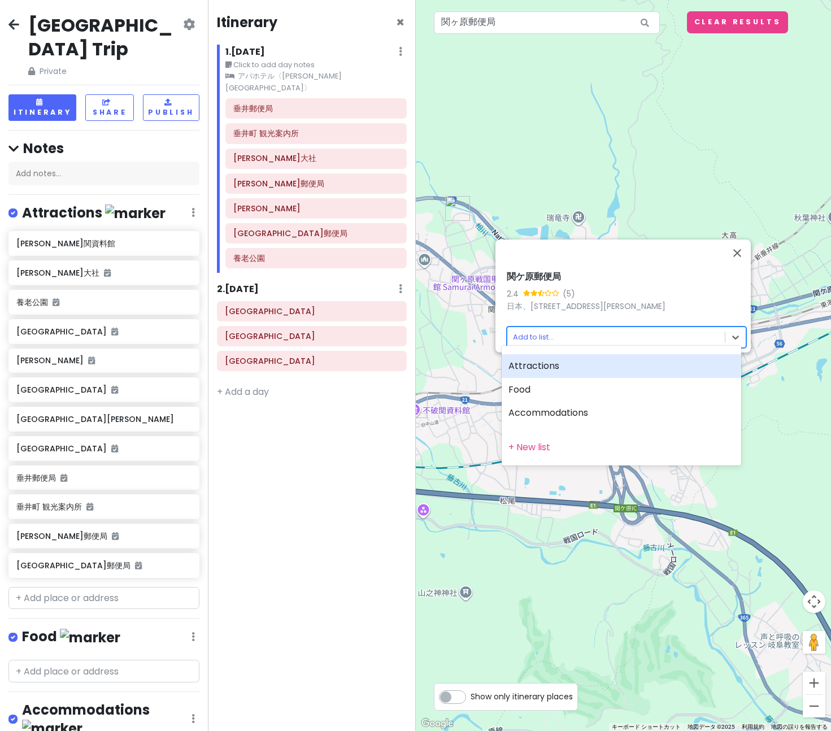
click at [551, 364] on div "Attractions" at bounding box center [620, 366] width 239 height 24
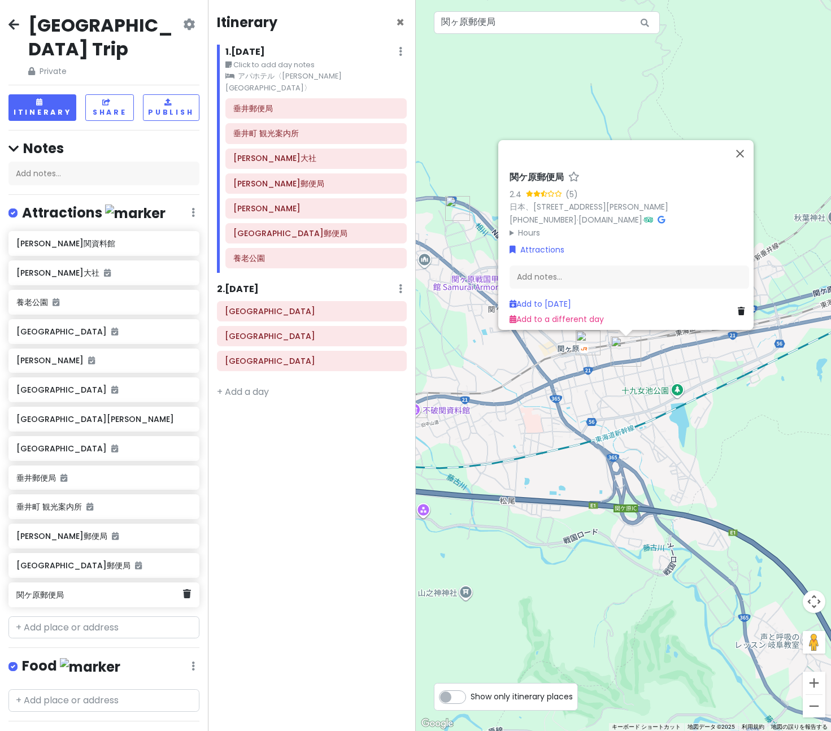
scroll to position [2, 0]
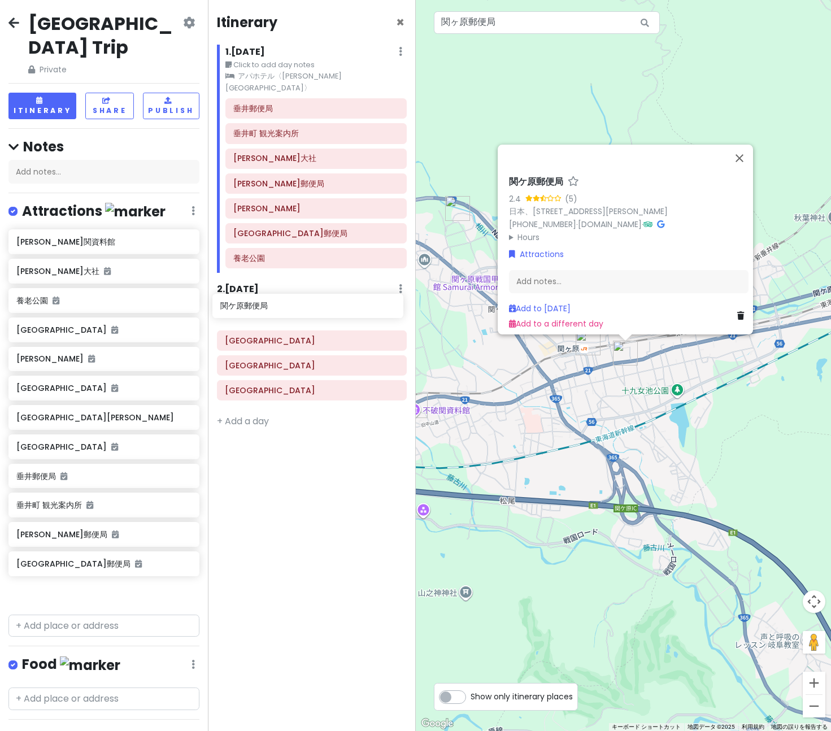
drag, startPoint x: 88, startPoint y: 569, endPoint x: 291, endPoint y: 304, distance: 333.8
click at [291, 304] on div "[GEOGRAPHIC_DATA] Trip Private Change Dates Make a Copy Delete Trip Go Pro ⚡️ G…" at bounding box center [415, 365] width 831 height 731
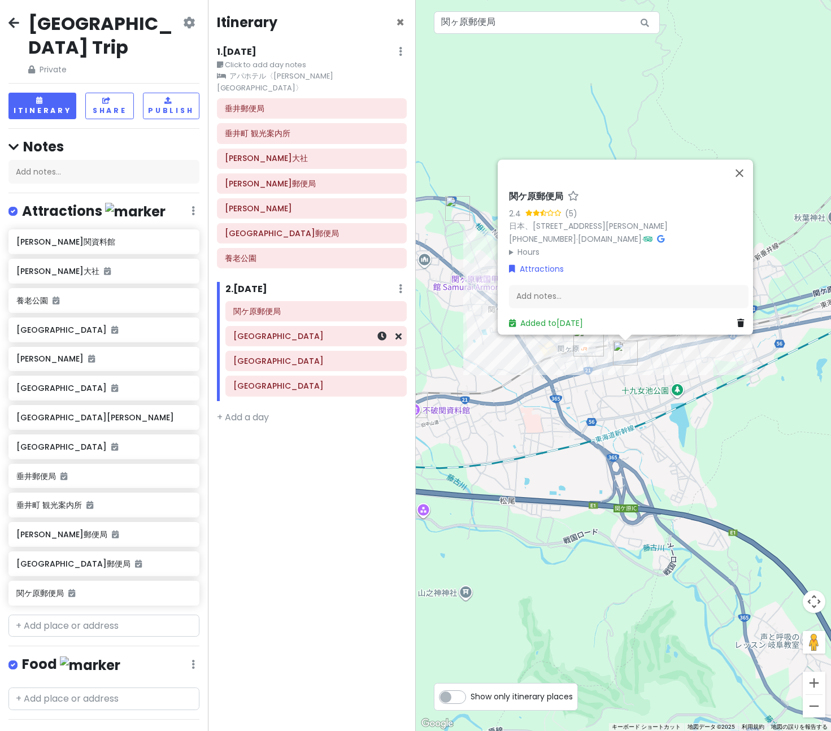
click at [314, 331] on h6 "[GEOGRAPHIC_DATA]" at bounding box center [315, 336] width 165 height 10
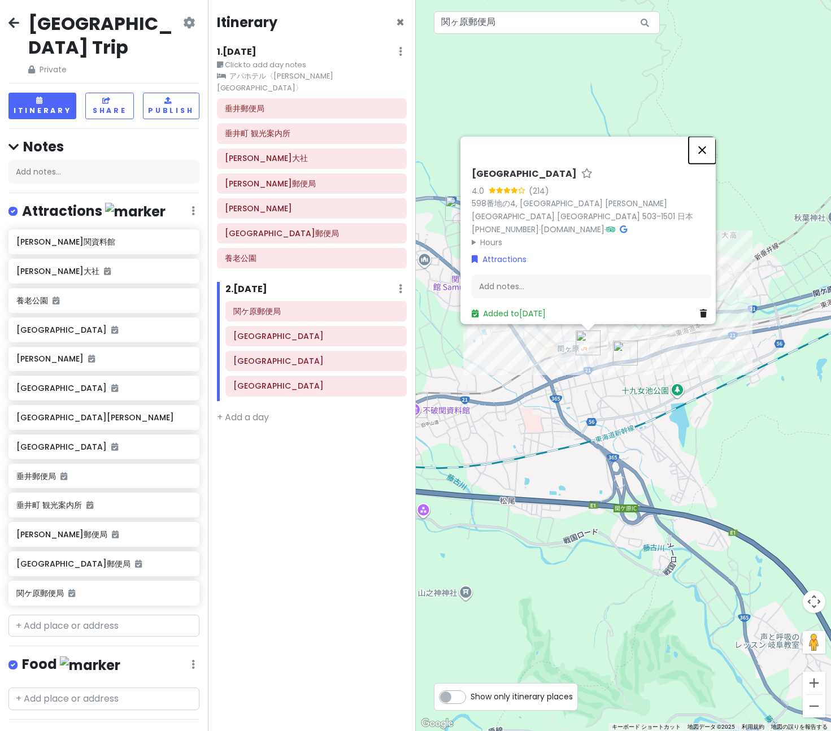
click at [709, 158] on button "閉じる" at bounding box center [701, 150] width 27 height 27
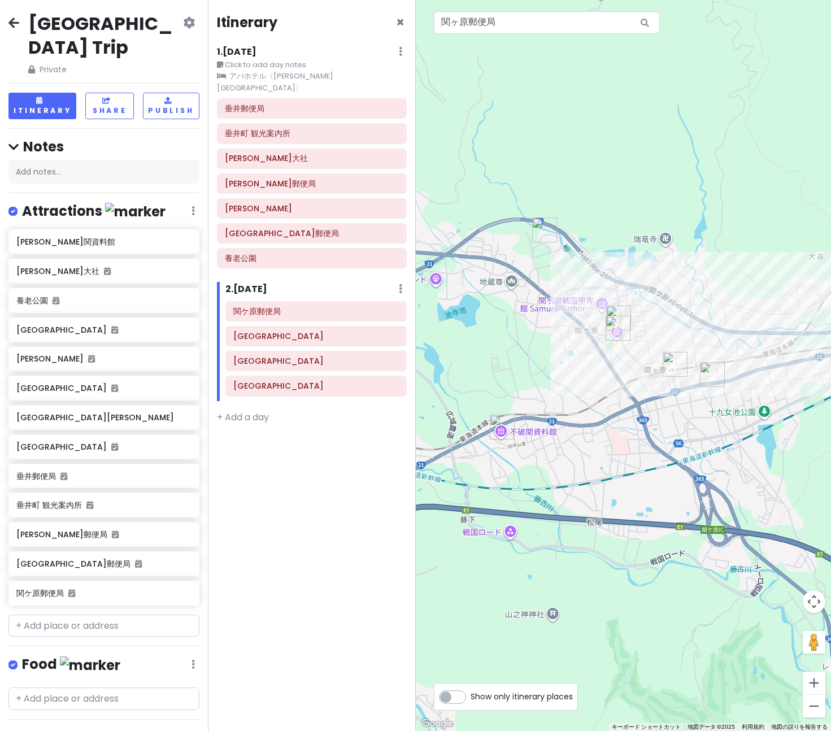
drag, startPoint x: 479, startPoint y: 413, endPoint x: 566, endPoint y: 434, distance: 89.6
click at [566, 434] on div at bounding box center [624, 365] width 416 height 731
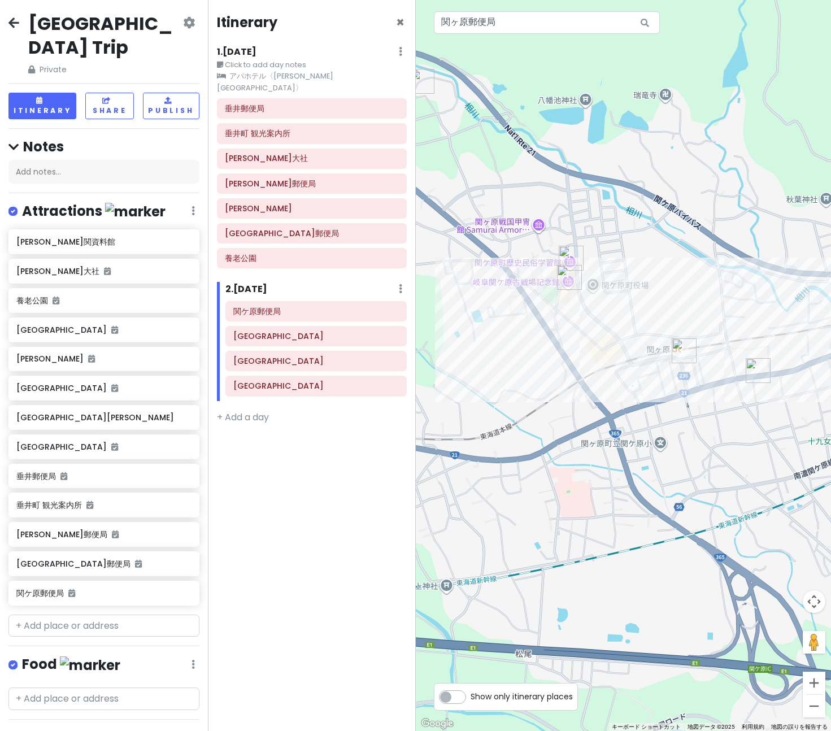
drag, startPoint x: 596, startPoint y: 361, endPoint x: 607, endPoint y: 437, distance: 75.9
click at [607, 436] on div at bounding box center [624, 365] width 416 height 731
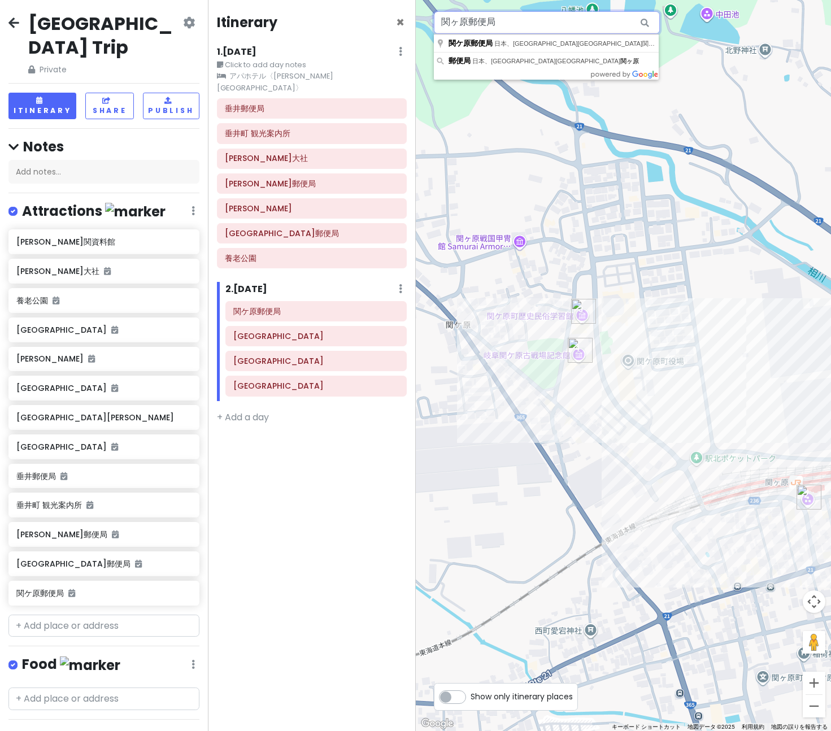
drag, startPoint x: 498, startPoint y: 24, endPoint x: 429, endPoint y: 24, distance: 68.9
click at [429, 24] on div "3 2 1 4 関ヶ原郵便局 キーボード ショートカット 地図データ 地図データ ©[DATE] 地図データ ©[DATE] 50 m クリックすると、メート…" at bounding box center [624, 365] width 416 height 731
paste input "記念館別館レストラン＆カフェ「[PERSON_NAME]」"
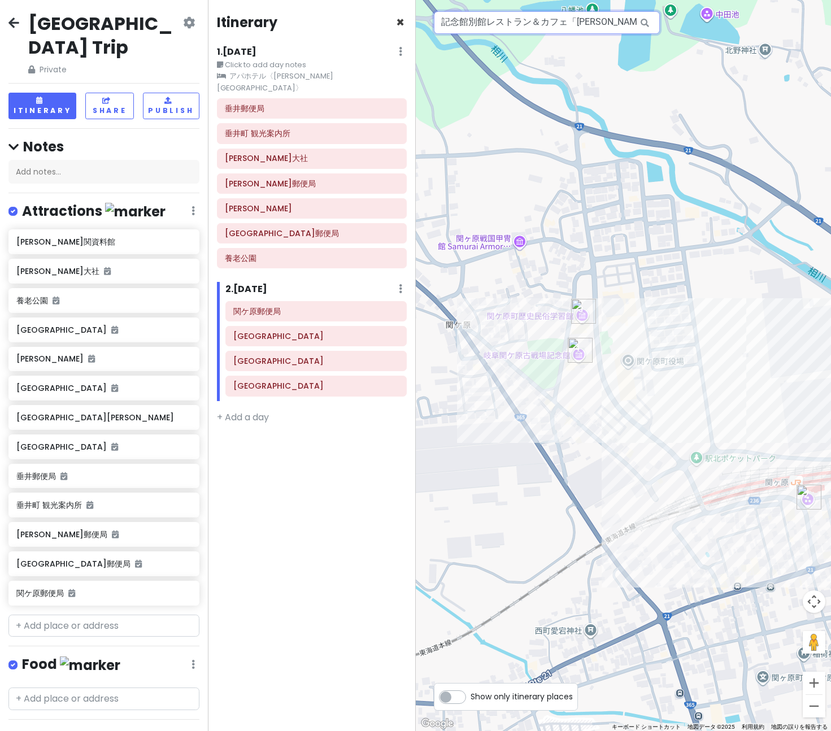
drag, startPoint x: 567, startPoint y: 21, endPoint x: 395, endPoint y: 21, distance: 172.2
click at [399, 20] on div "[GEOGRAPHIC_DATA] Trip Private Change Dates Make a Copy Delete Trip Go Pro ⚡️ G…" at bounding box center [415, 365] width 831 height 731
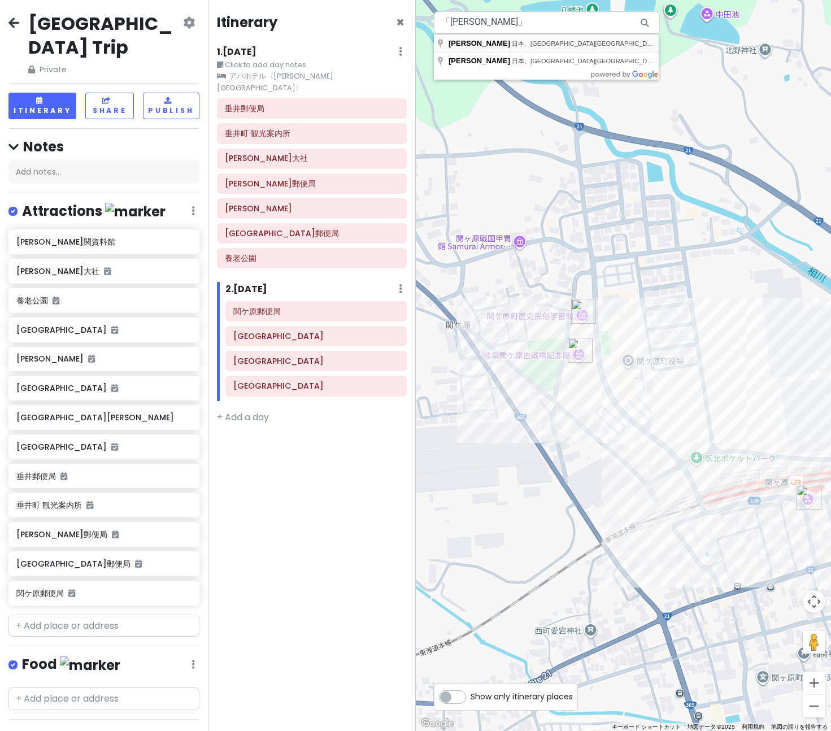
type input "日本、[STREET_ADDRESS] [PERSON_NAME][GEOGRAPHIC_DATA]"
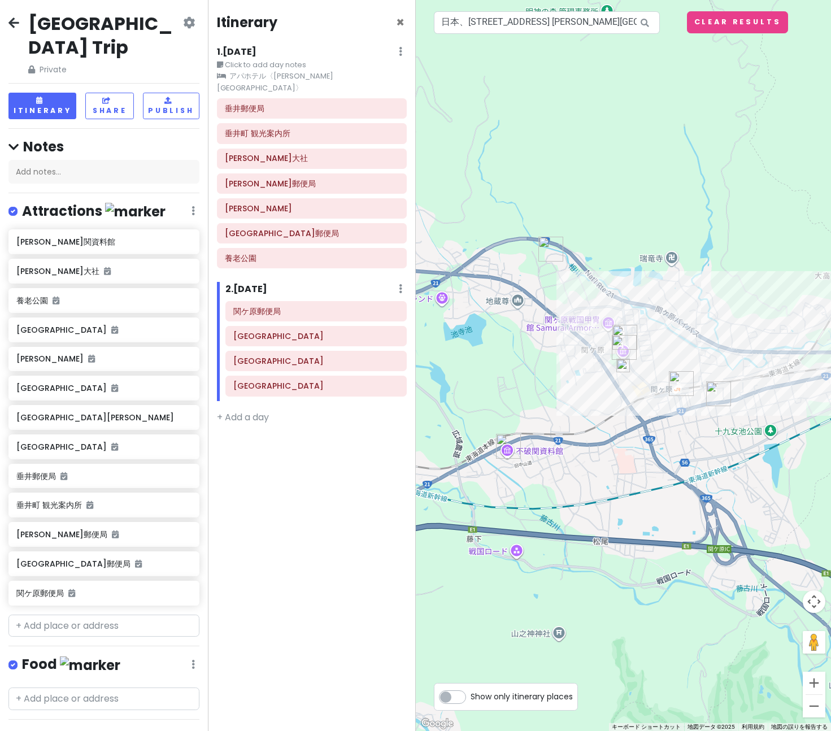
click at [625, 369] on img at bounding box center [623, 366] width 14 height 14
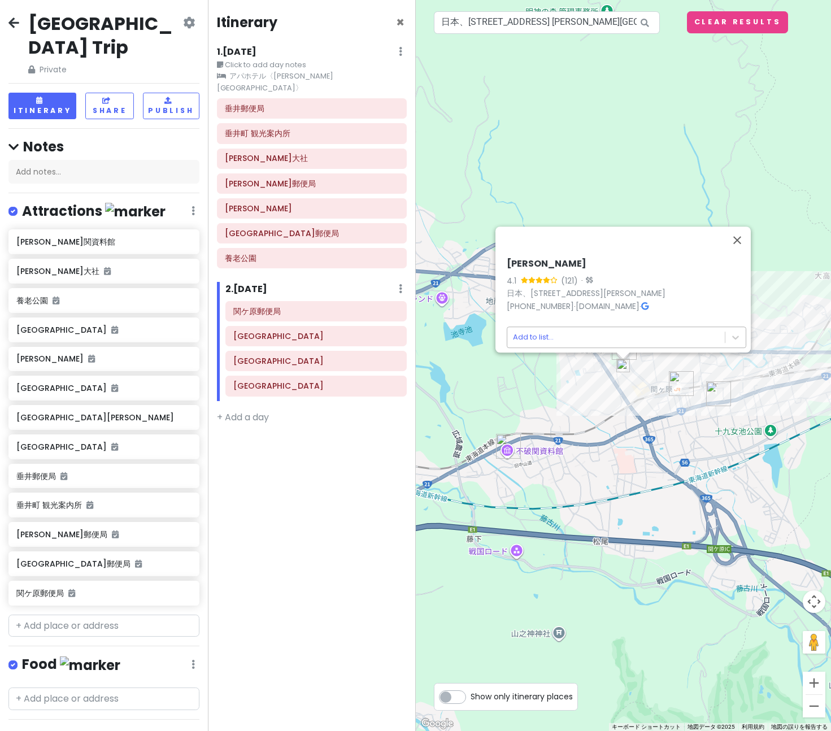
click at [579, 334] on body "[GEOGRAPHIC_DATA] Trip Private Change Dates Make a Copy Delete Trip Go Pro ⚡️ G…" at bounding box center [415, 365] width 831 height 731
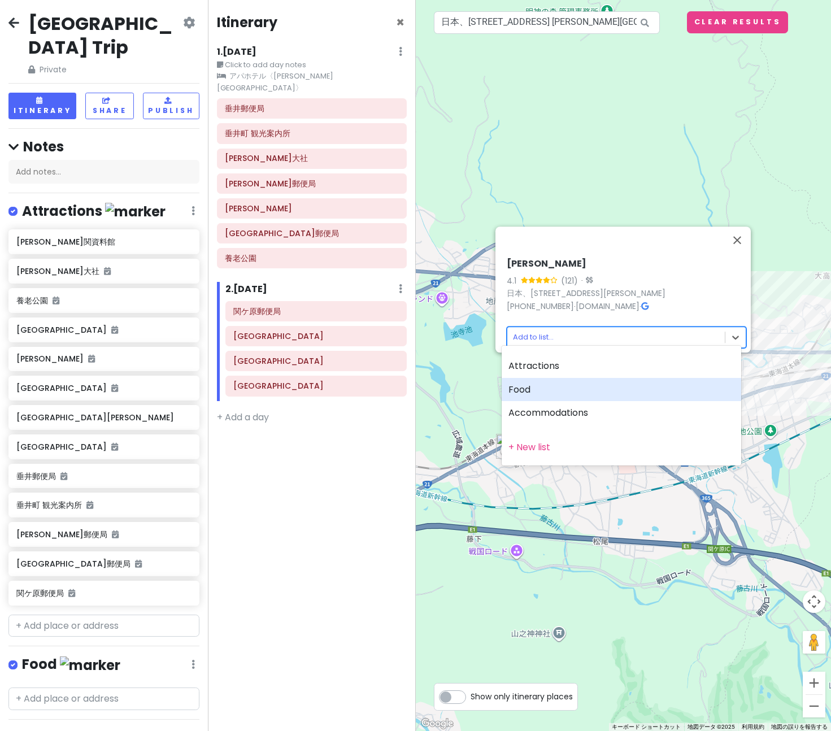
click at [544, 386] on div "Food" at bounding box center [620, 390] width 239 height 24
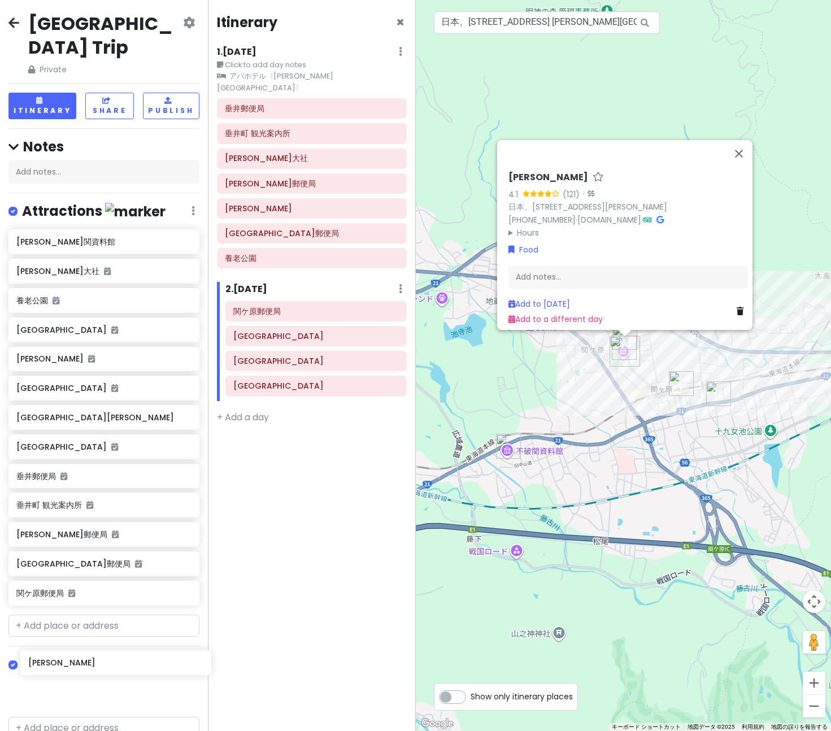
scroll to position [5, 0]
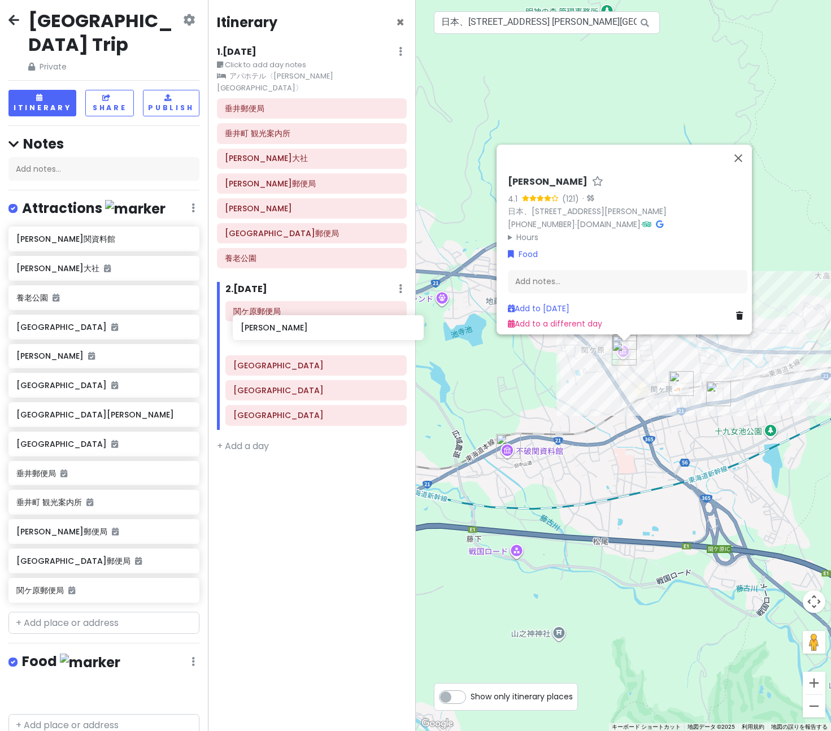
drag, startPoint x: 109, startPoint y: 671, endPoint x: 333, endPoint y: 329, distance: 409.1
click at [333, 329] on div "[GEOGRAPHIC_DATA] Trip Private Change Dates Make a Copy Delete Trip Go Pro ⚡️ G…" at bounding box center [415, 365] width 831 height 731
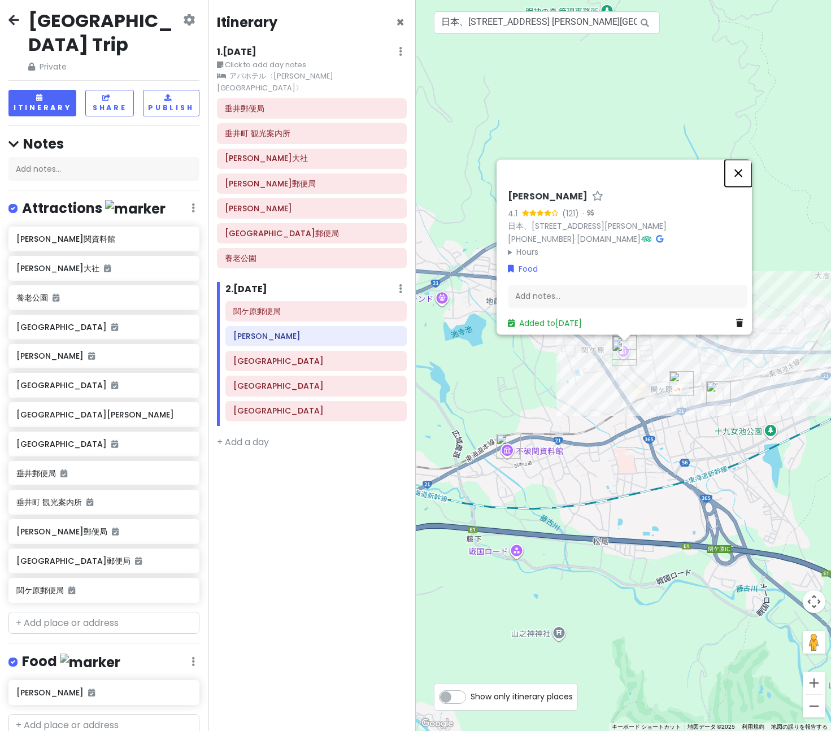
drag, startPoint x: 744, startPoint y: 162, endPoint x: 648, endPoint y: 370, distance: 228.7
click at [743, 163] on button "閉じる" at bounding box center [738, 172] width 27 height 27
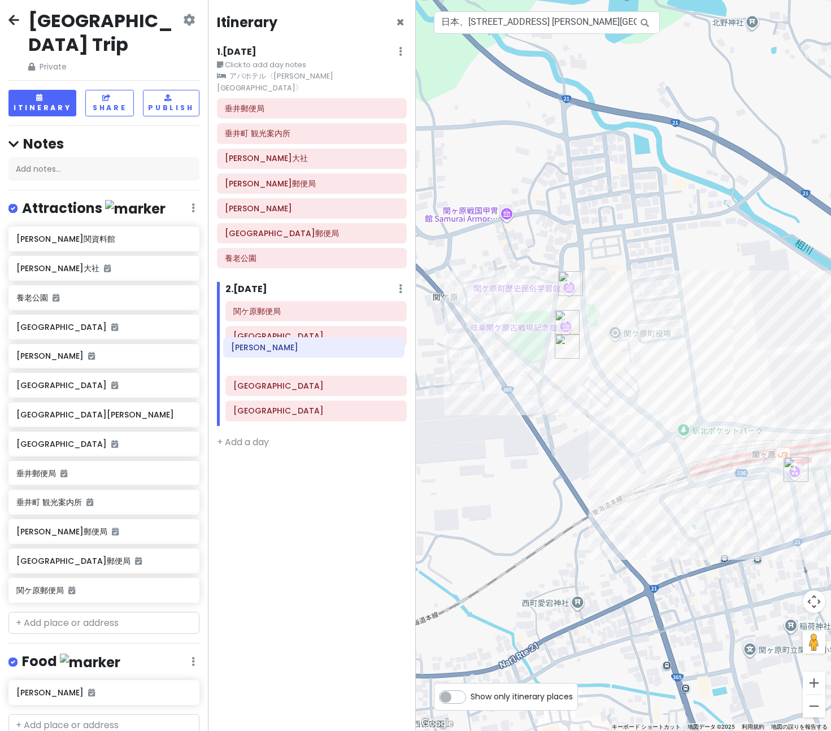
drag, startPoint x: 314, startPoint y: 328, endPoint x: 312, endPoint y: 350, distance: 22.7
click at [312, 350] on div "関ケ原郵便[PERSON_NAME][GEOGRAPHIC_DATA] [GEOGRAPHIC_DATA]" at bounding box center [316, 363] width 198 height 125
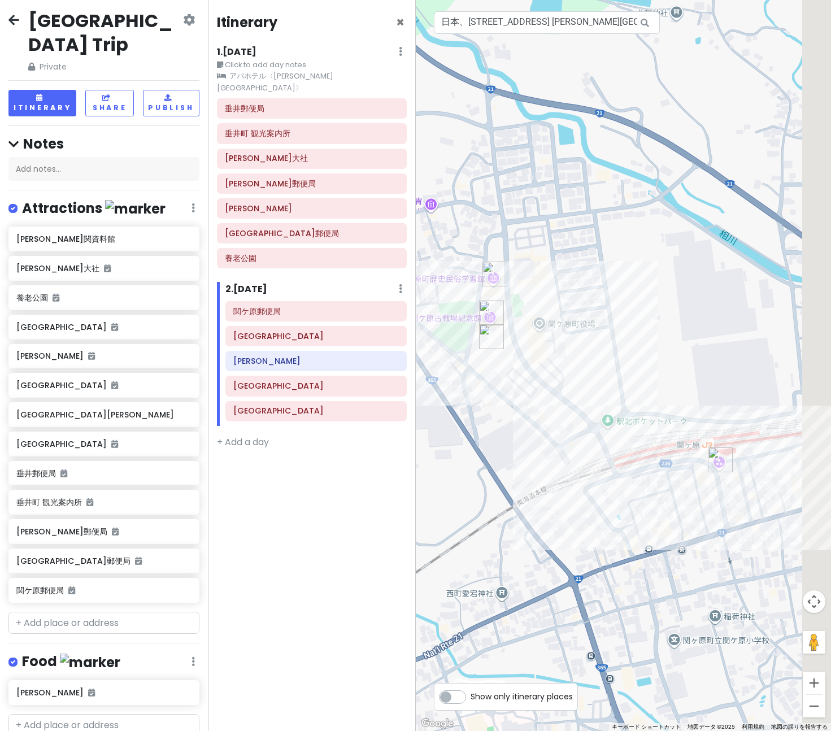
drag, startPoint x: 615, startPoint y: 373, endPoint x: 447, endPoint y: 348, distance: 169.5
click at [447, 348] on div at bounding box center [624, 365] width 416 height 731
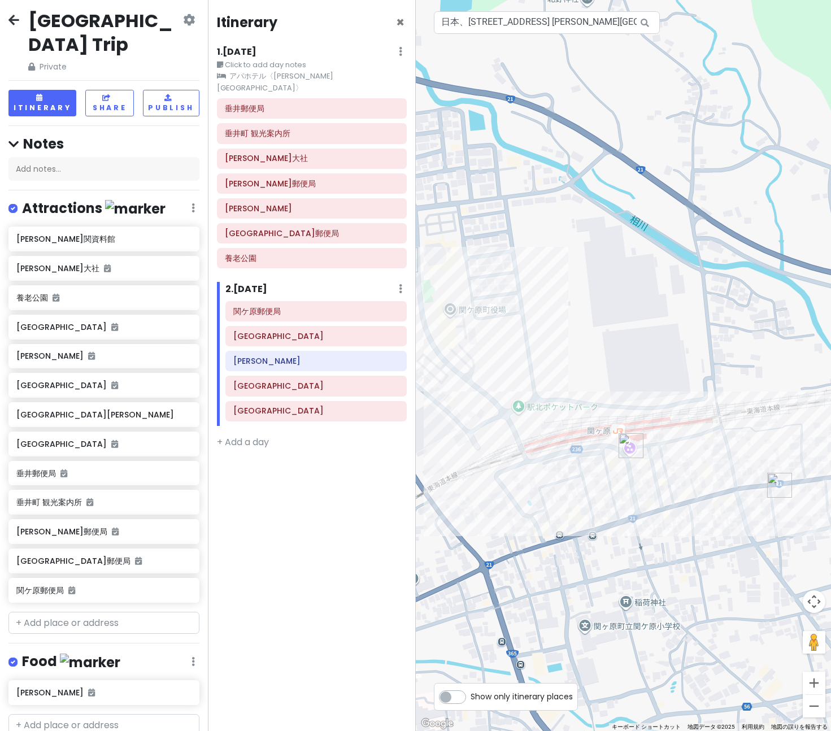
click at [773, 487] on img "関ケ原郵便局" at bounding box center [779, 485] width 25 height 25
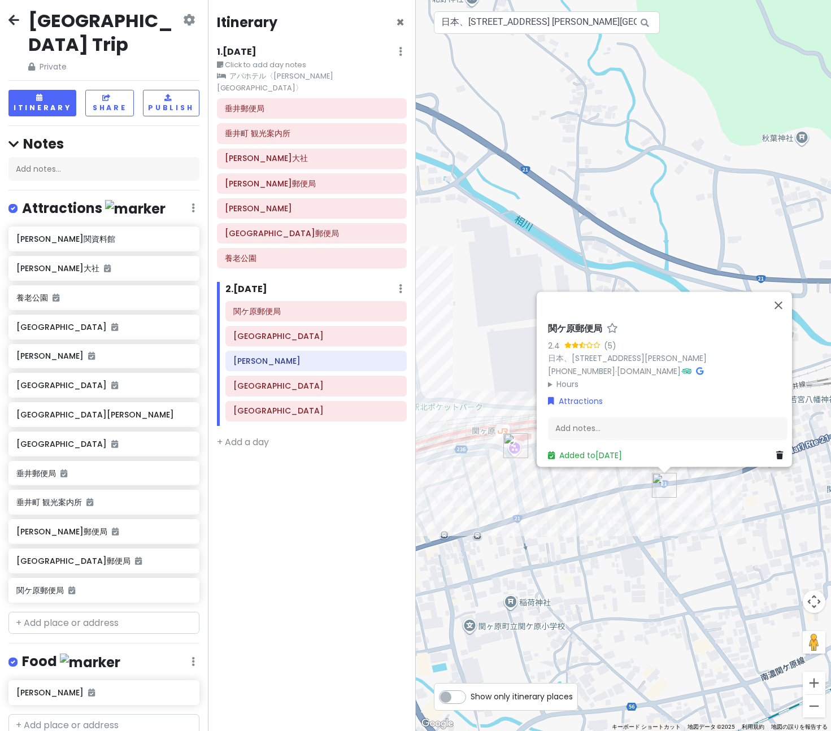
click at [512, 444] on img "関ヶ原駅前観光交流館" at bounding box center [515, 445] width 25 height 25
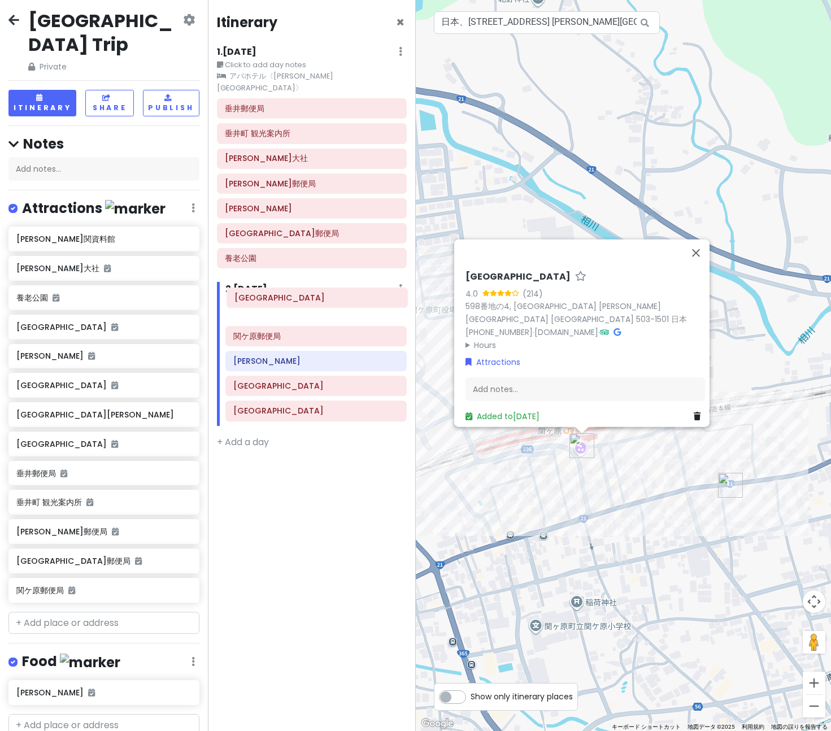
drag, startPoint x: 315, startPoint y: 326, endPoint x: 316, endPoint y: 299, distance: 27.1
click at [316, 301] on div "関ケ原郵便局 [GEOGRAPHIC_DATA][PERSON_NAME][GEOGRAPHIC_DATA]" at bounding box center [316, 363] width 198 height 125
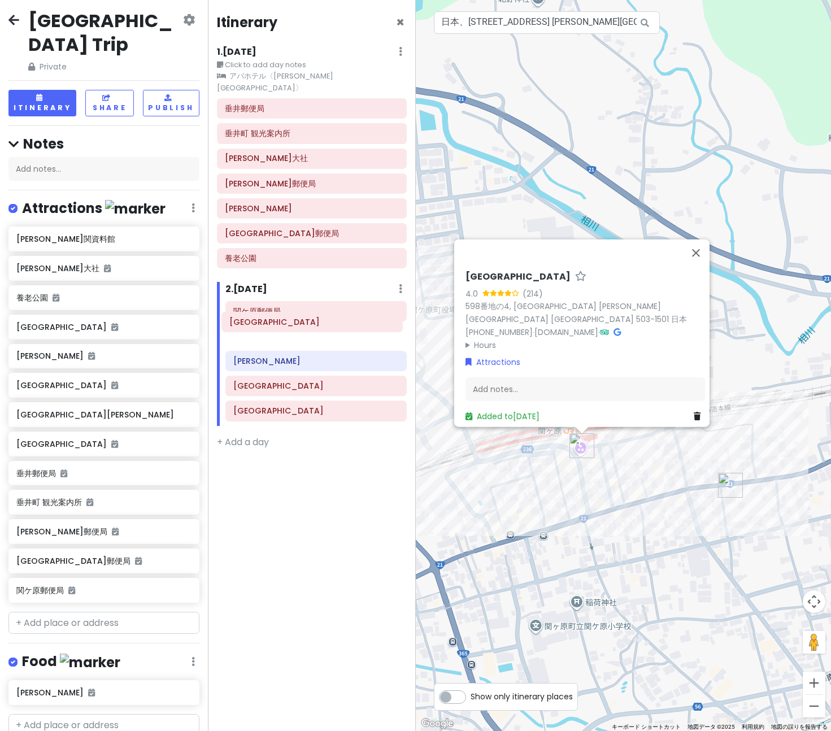
drag, startPoint x: 307, startPoint y: 304, endPoint x: 303, endPoint y: 327, distance: 22.8
click at [303, 327] on div "[GEOGRAPHIC_DATA] 関ケ原郵便[PERSON_NAME][GEOGRAPHIC_DATA]" at bounding box center [316, 363] width 198 height 125
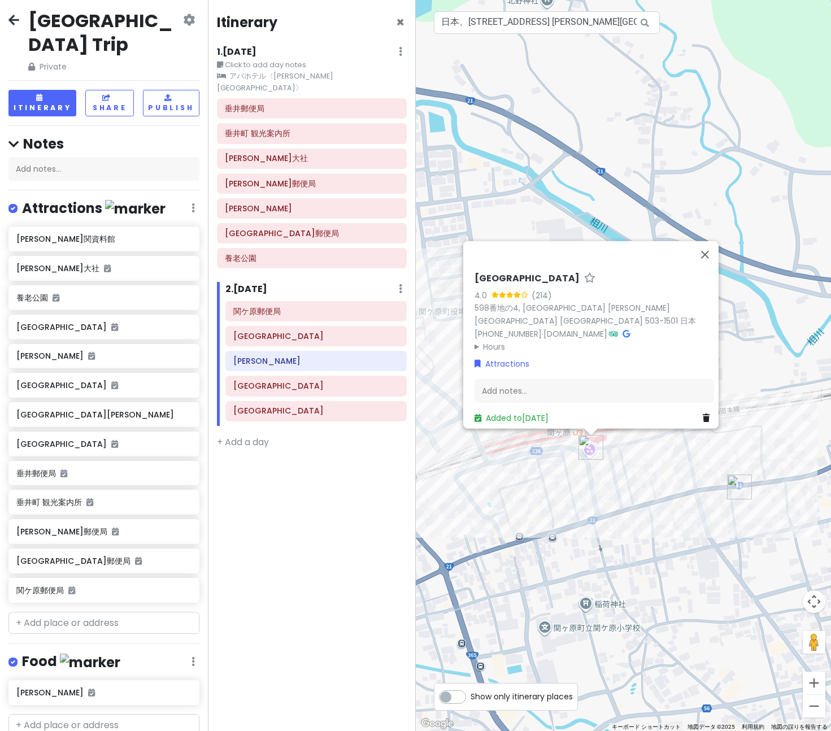
drag, startPoint x: 588, startPoint y: 521, endPoint x: 736, endPoint y: 539, distance: 148.5
click at [736, 539] on div "[GEOGRAPHIC_DATA] 4.0 (214) 598番地の4, [STREET_ADDRESS][PERSON_NAME] 日本 [PHONE_NU…" at bounding box center [624, 365] width 416 height 731
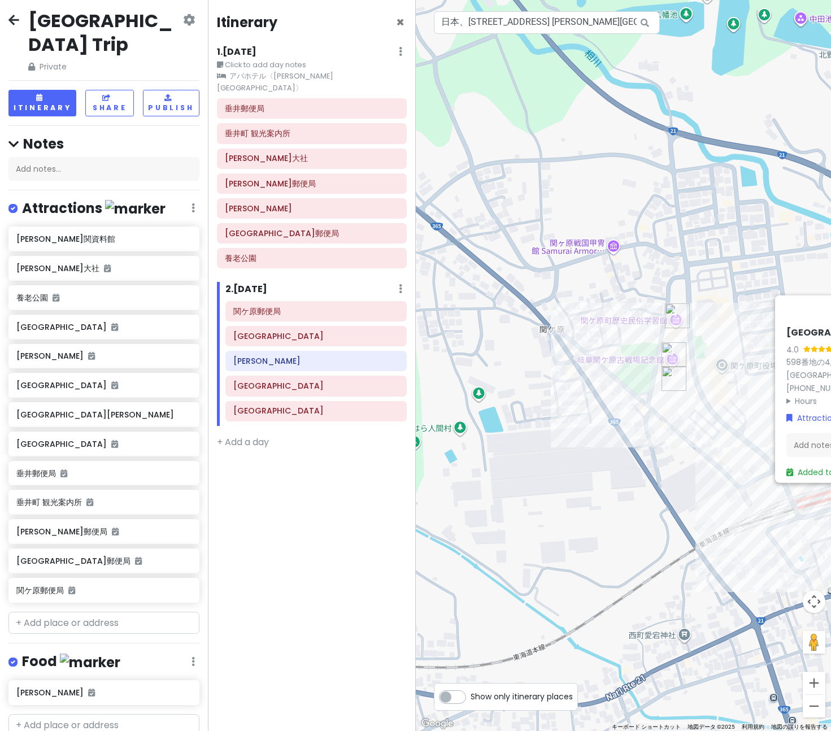
drag, startPoint x: 638, startPoint y: 483, endPoint x: 660, endPoint y: 404, distance: 82.1
click at [574, 497] on div "[GEOGRAPHIC_DATA] 4.0 (214) 598番地の4, [STREET_ADDRESS][PERSON_NAME] 日本 [PHONE_NU…" at bounding box center [624, 365] width 416 height 731
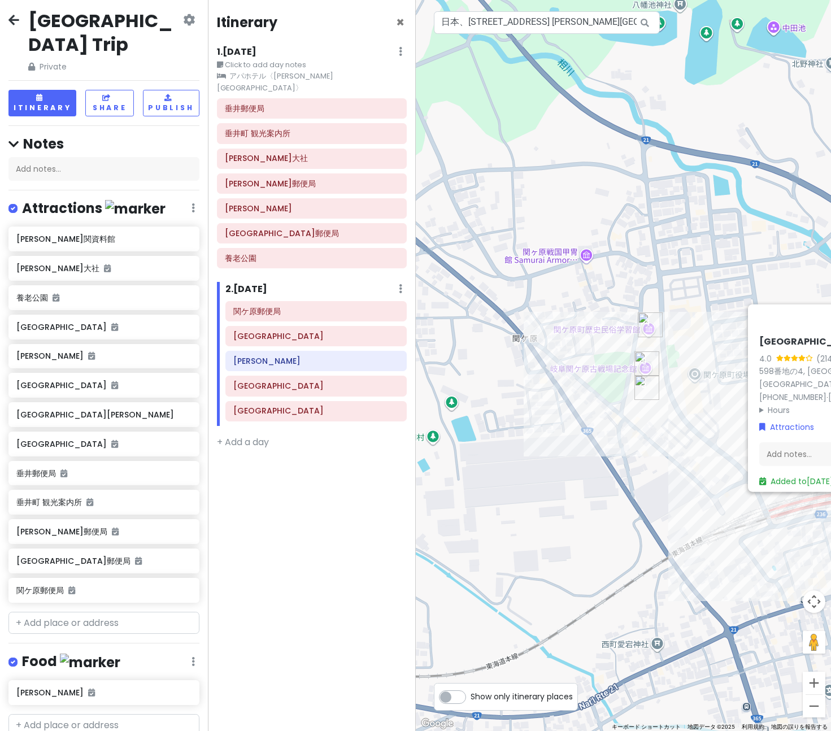
drag, startPoint x: 616, startPoint y: 407, endPoint x: 610, endPoint y: 411, distance: 7.2
click at [610, 411] on div "[GEOGRAPHIC_DATA] 4.0 (214) 598番地の4, [STREET_ADDRESS][PERSON_NAME] 日本 [PHONE_NU…" at bounding box center [624, 365] width 416 height 731
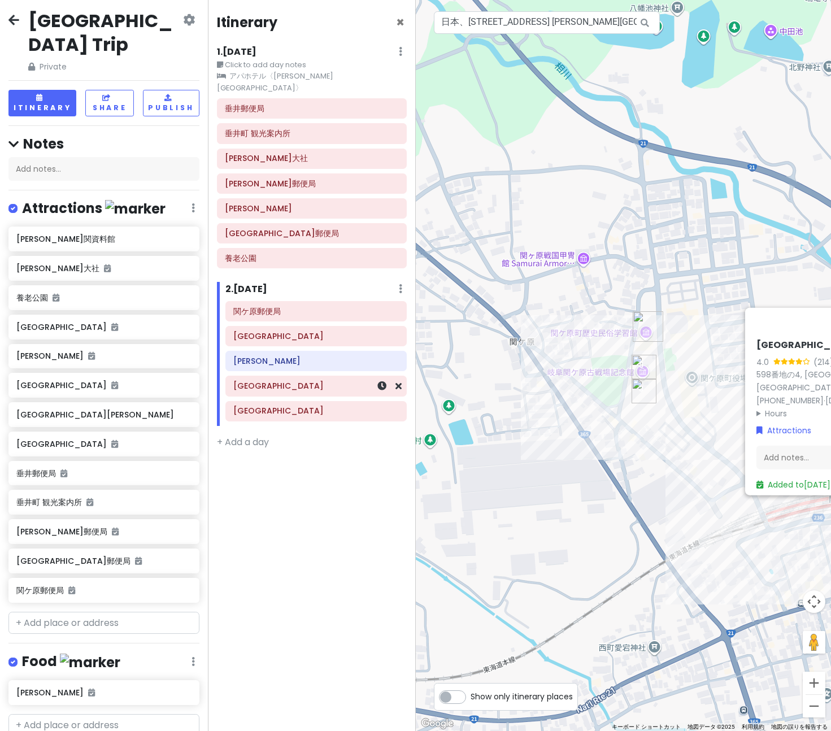
click at [311, 381] on h6 "[GEOGRAPHIC_DATA]" at bounding box center [315, 386] width 165 height 10
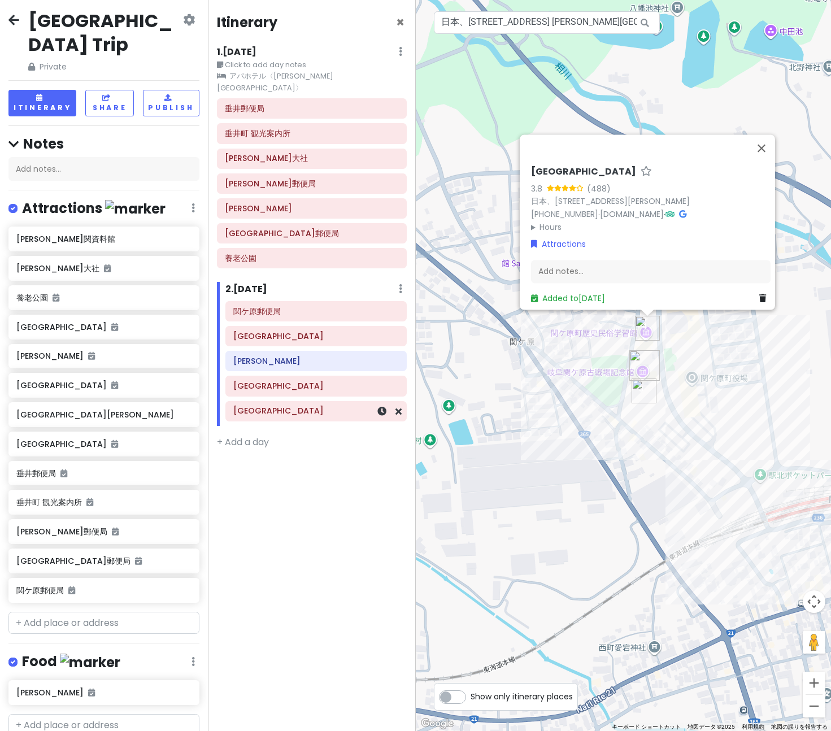
click at [283, 405] on h6 "[GEOGRAPHIC_DATA]" at bounding box center [315, 410] width 165 height 10
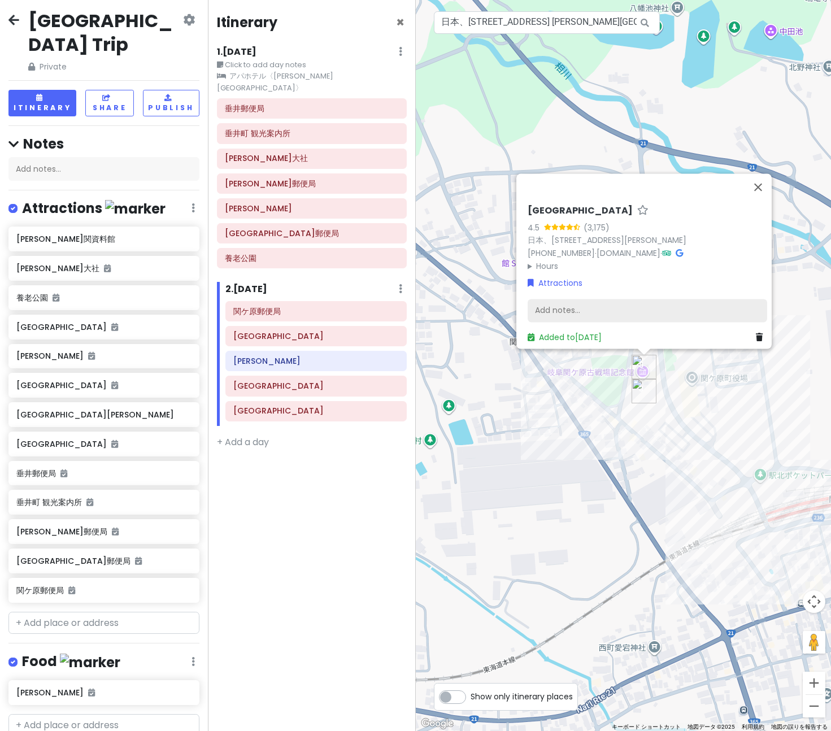
click at [566, 299] on div "Add notes..." at bounding box center [646, 311] width 239 height 24
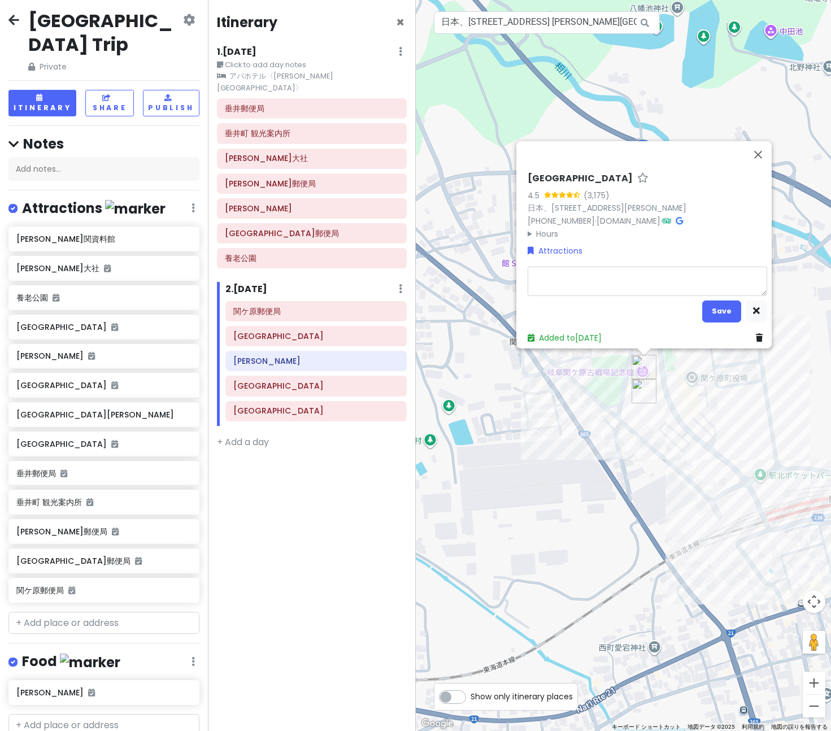
type textarea "x"
type textarea "[PERSON_NAME]の武将：[PERSON_NAME]"
click at [710, 303] on button "Save" at bounding box center [721, 311] width 39 height 22
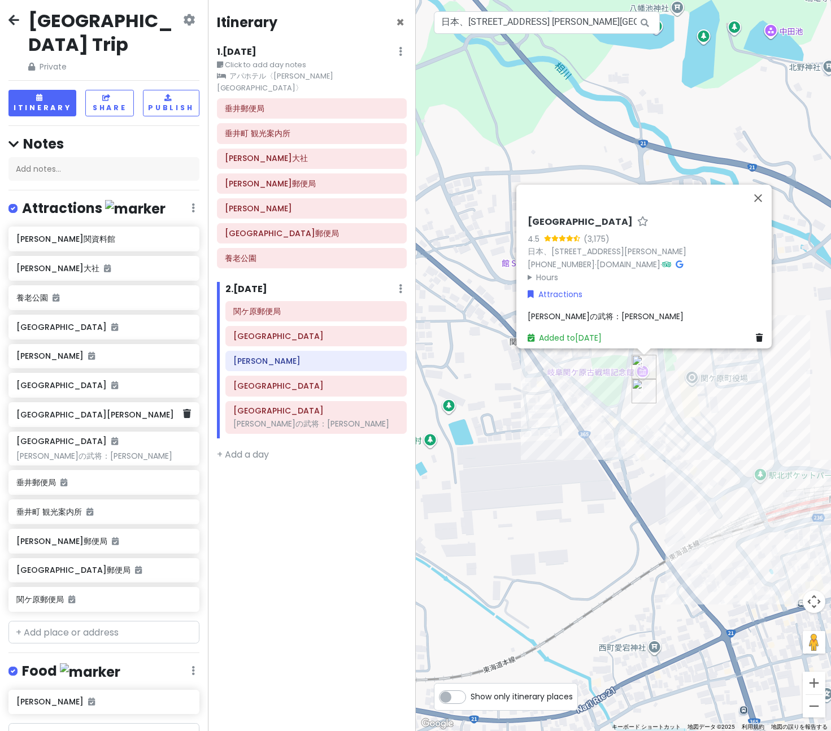
click at [100, 409] on h6 "[GEOGRAPHIC_DATA][PERSON_NAME]" at bounding box center [99, 414] width 167 height 10
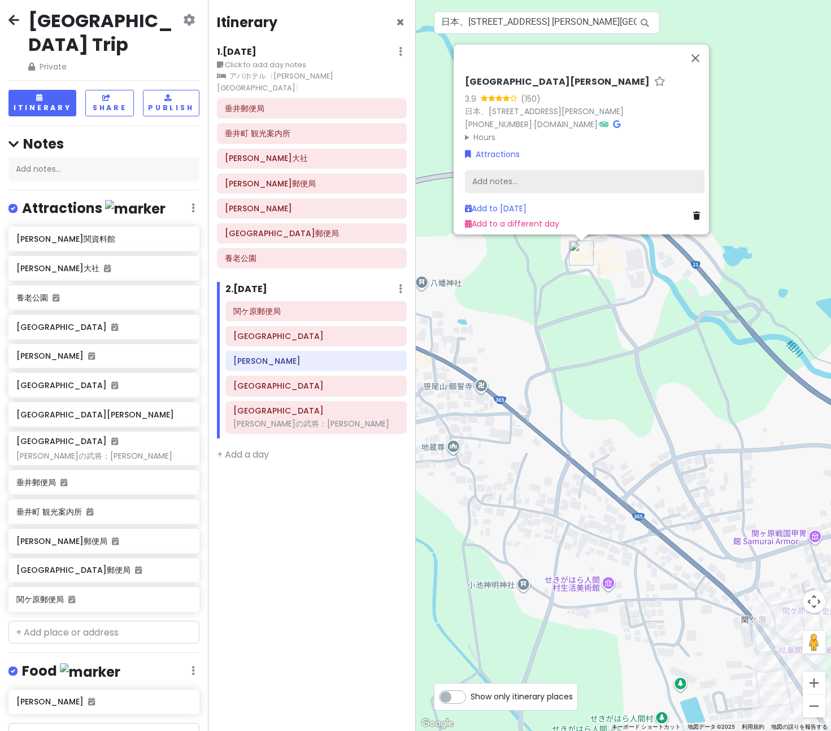
click at [494, 170] on div "Add notes..." at bounding box center [584, 182] width 239 height 24
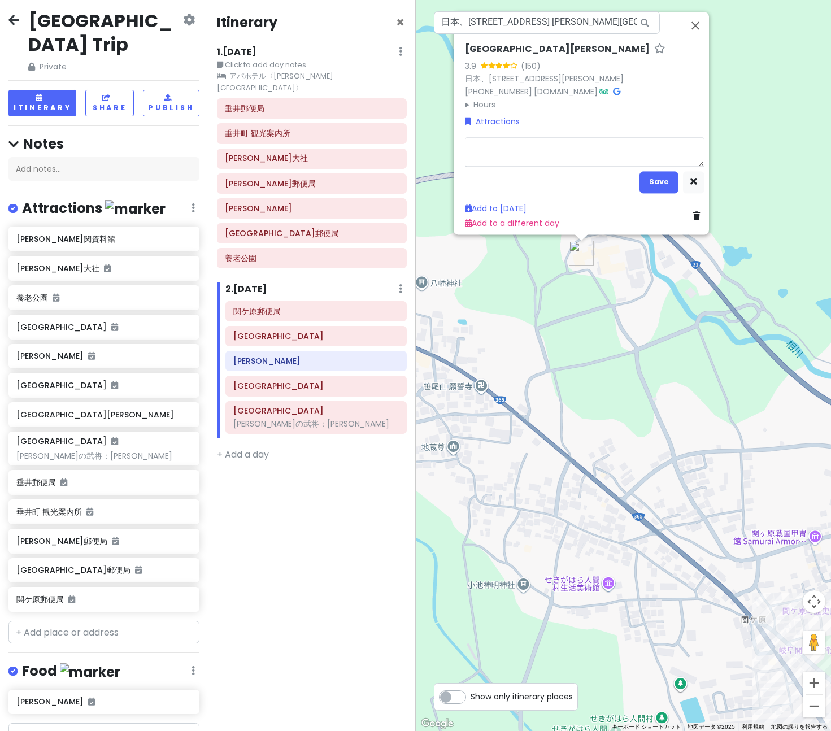
type textarea "x"
type textarea "[PERSON_NAME]　[PERSON_NAME]の武将：[PERSON_NAME]"
click at [648, 173] on button "Save" at bounding box center [658, 182] width 39 height 22
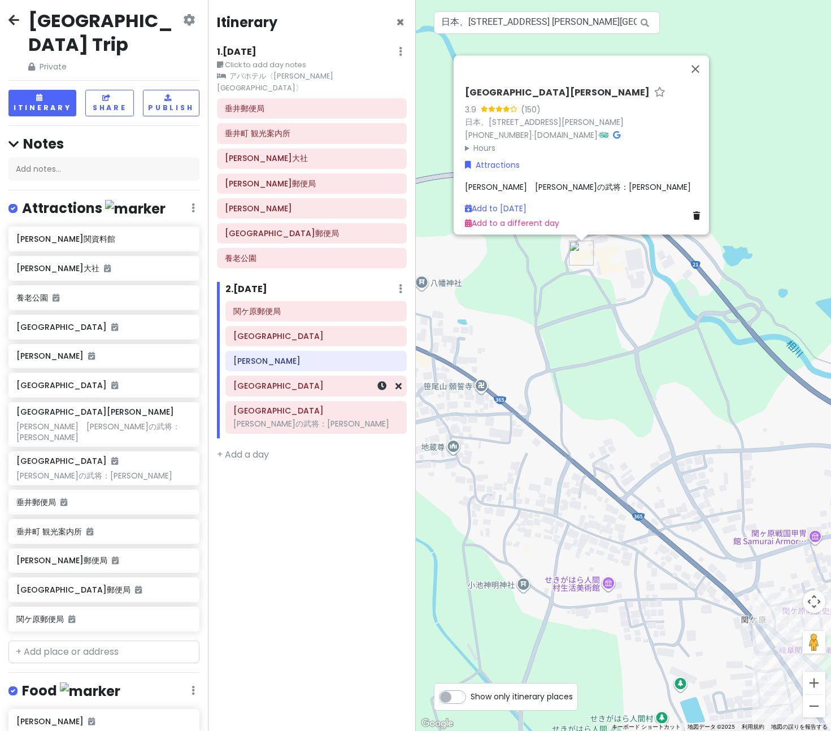
click at [293, 381] on h6 "[GEOGRAPHIC_DATA]" at bounding box center [315, 386] width 165 height 10
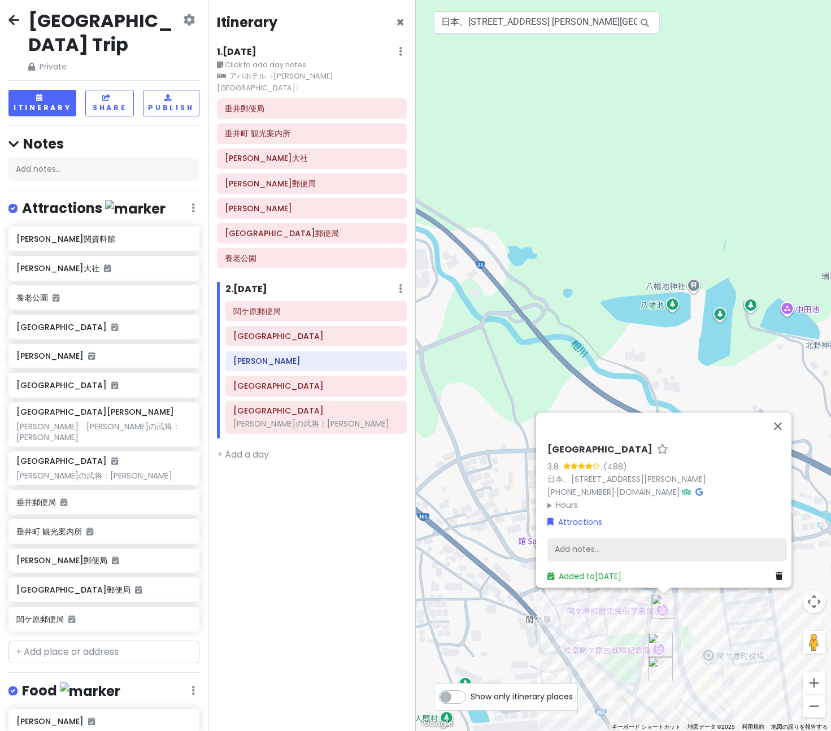
click at [715, 544] on div "Add notes..." at bounding box center [666, 550] width 239 height 24
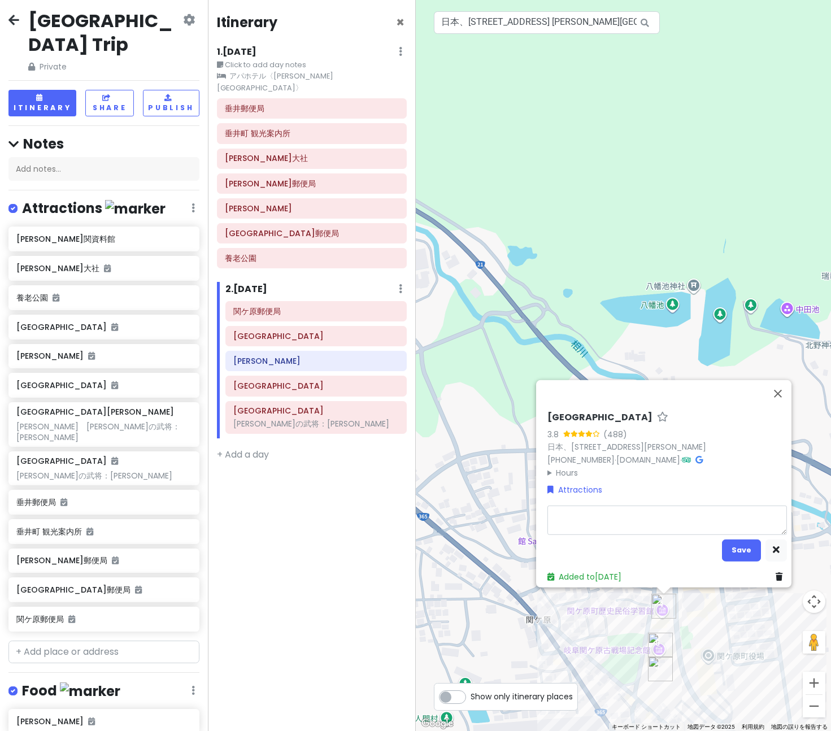
type textarea "x"
type textarea "歌仙[PERSON_NAME]の武将：[PERSON_NAME]"
click at [734, 544] on button "Save" at bounding box center [741, 550] width 39 height 22
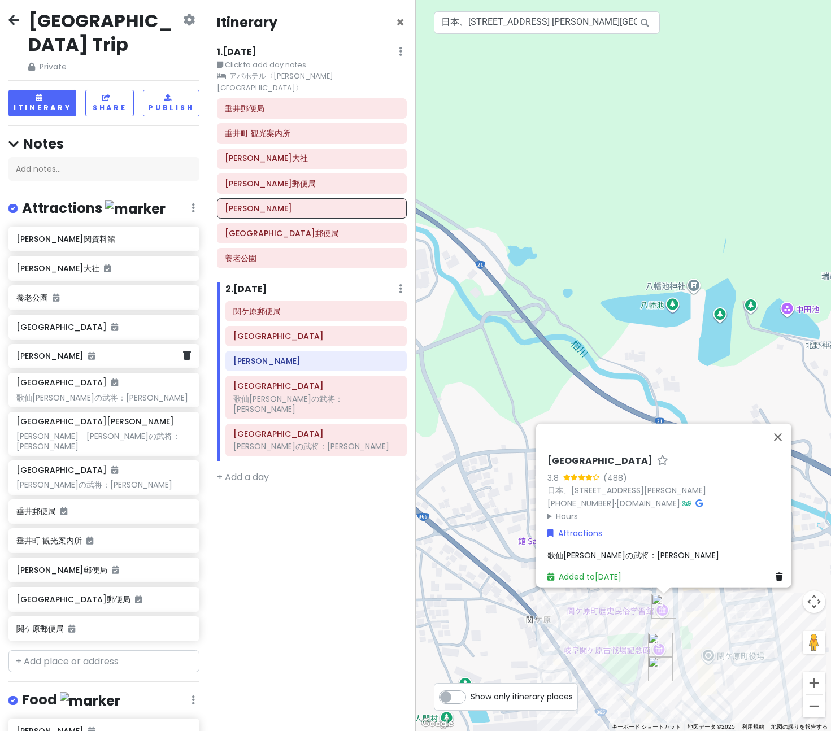
click at [66, 351] on h6 "[PERSON_NAME]" at bounding box center [99, 356] width 167 height 10
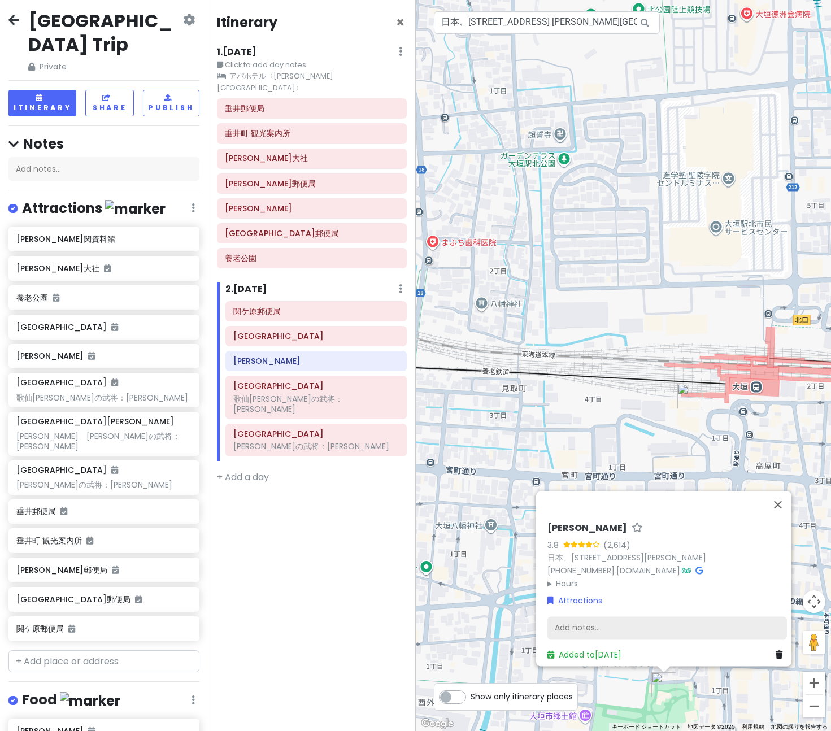
click at [609, 622] on div "Add notes..." at bounding box center [666, 628] width 239 height 24
type textarea "x"
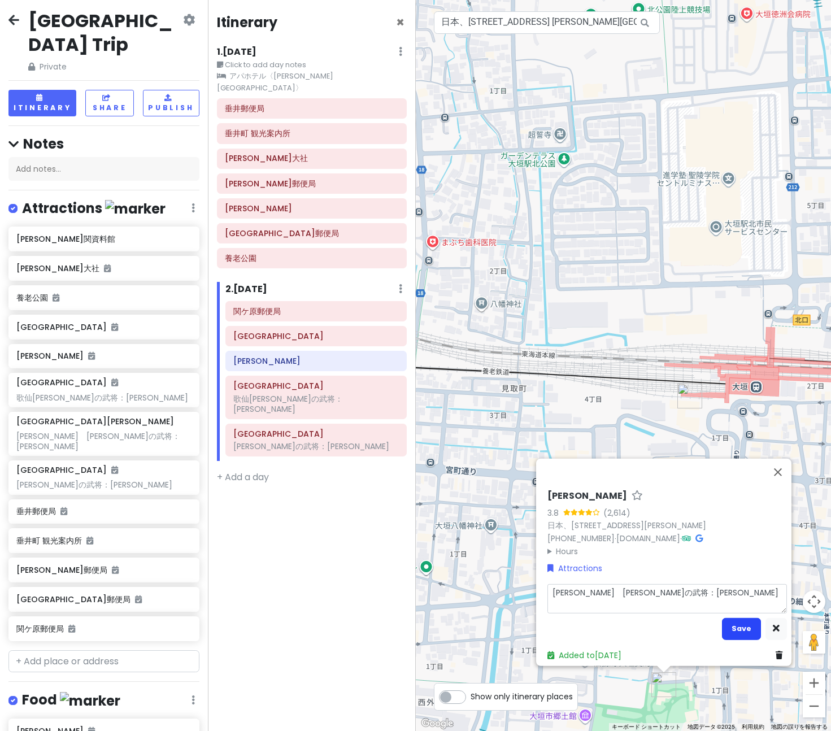
type textarea "[PERSON_NAME]　[PERSON_NAME]の武将：[PERSON_NAME]"
click at [739, 621] on button "Save" at bounding box center [741, 628] width 39 height 22
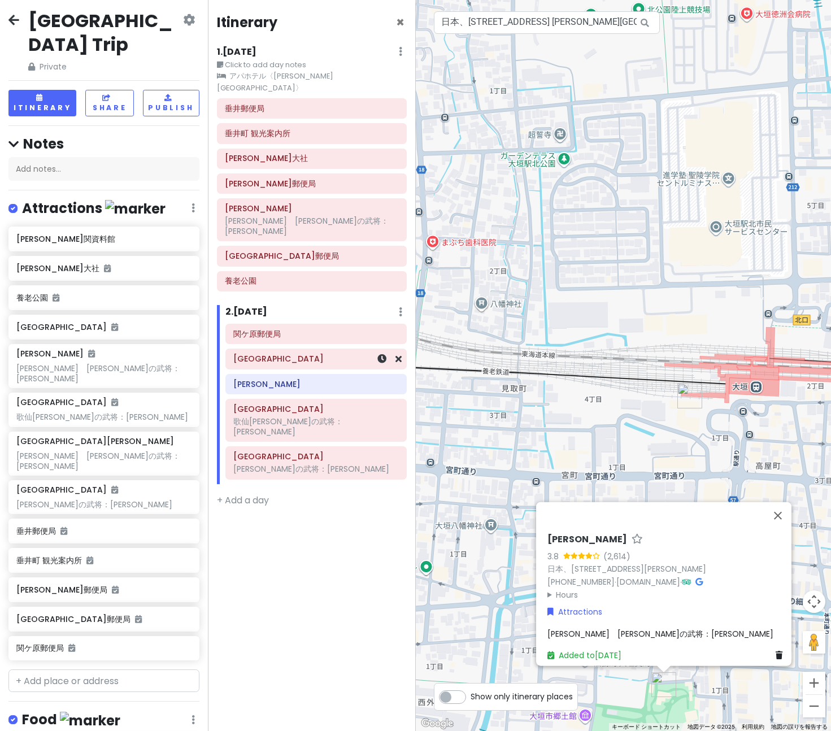
click at [278, 354] on h6 "[GEOGRAPHIC_DATA]" at bounding box center [315, 359] width 165 height 10
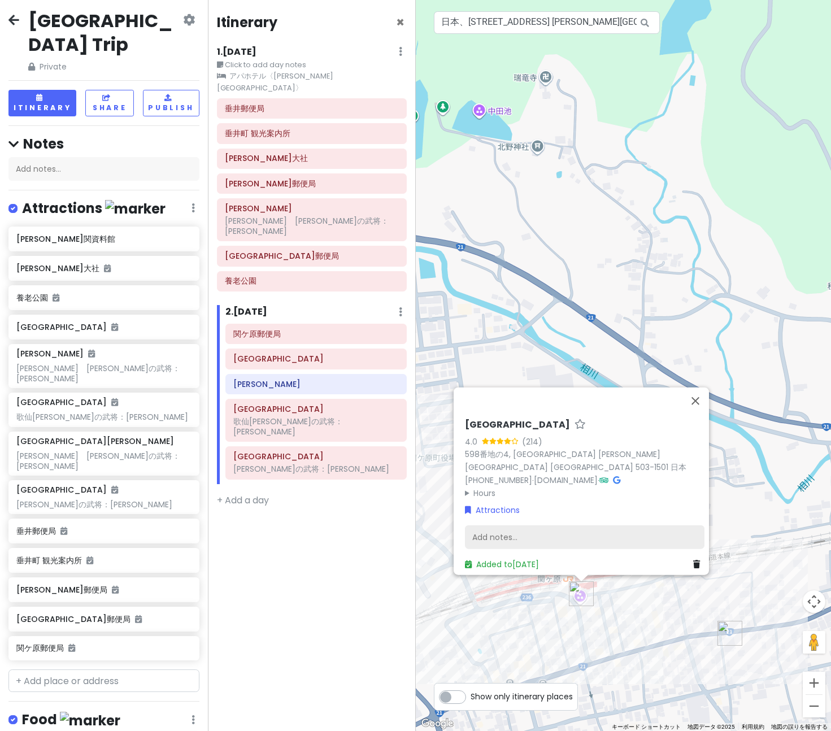
click at [534, 534] on div "Add notes..." at bounding box center [584, 537] width 239 height 24
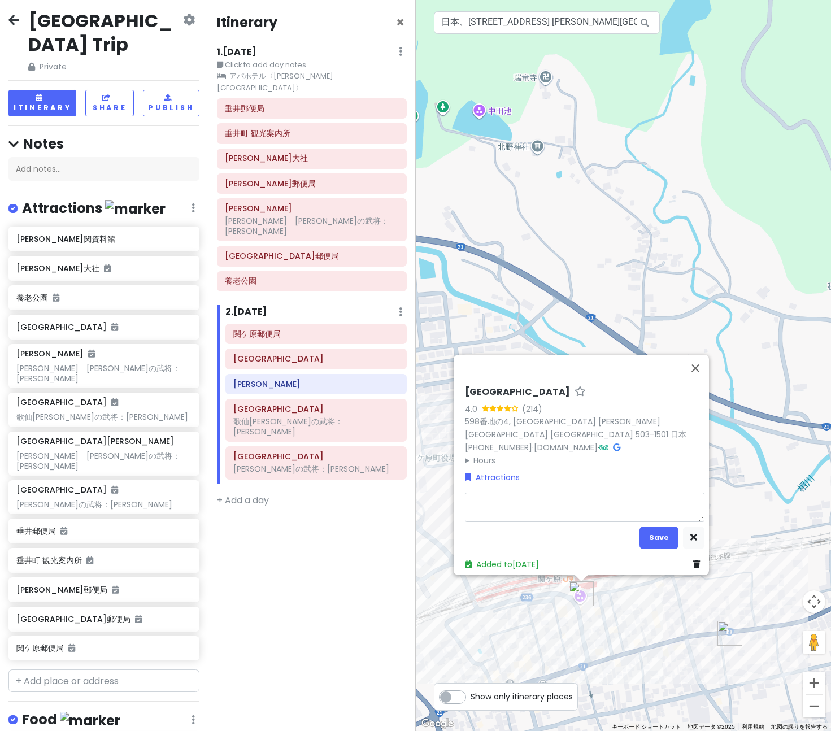
type textarea "x"
type textarea "山姥[PERSON_NAME]の武将：[PERSON_NAME]"
click at [644, 529] on button "Save" at bounding box center [658, 537] width 39 height 22
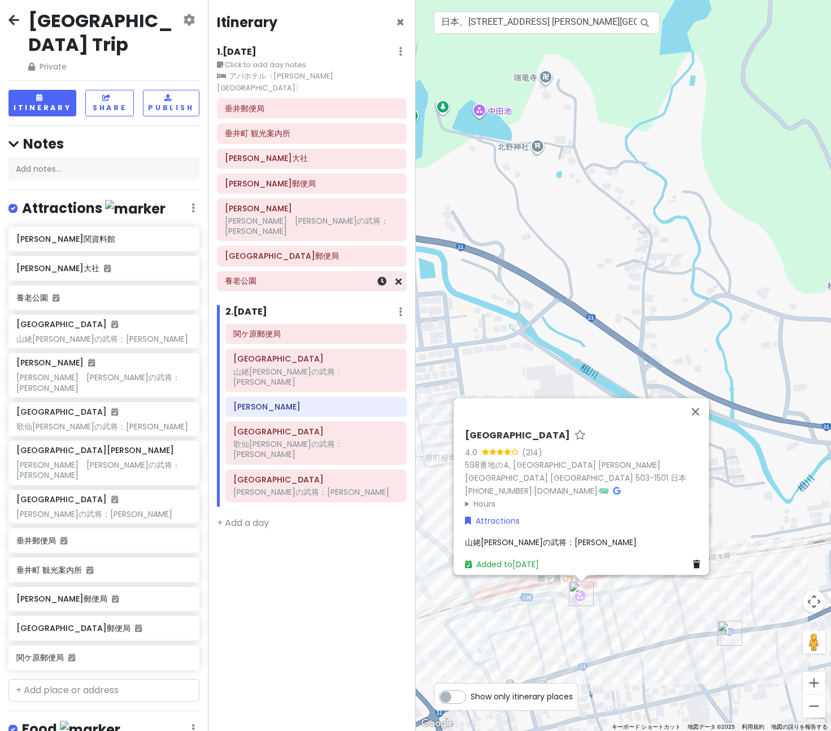
click at [255, 273] on div "養老公園" at bounding box center [312, 281] width 174 height 16
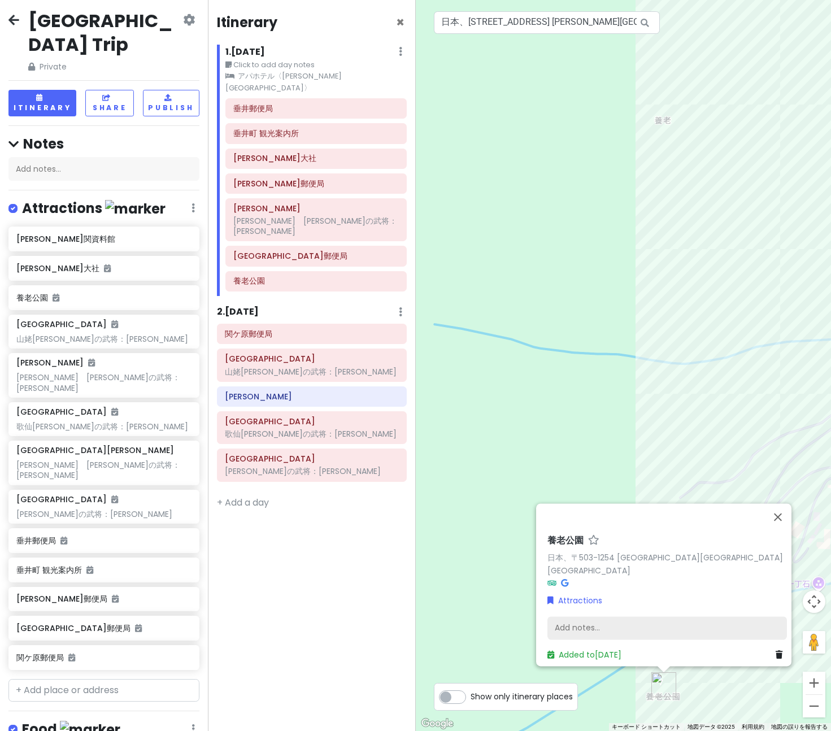
click at [672, 622] on div "Add notes..." at bounding box center [666, 628] width 239 height 24
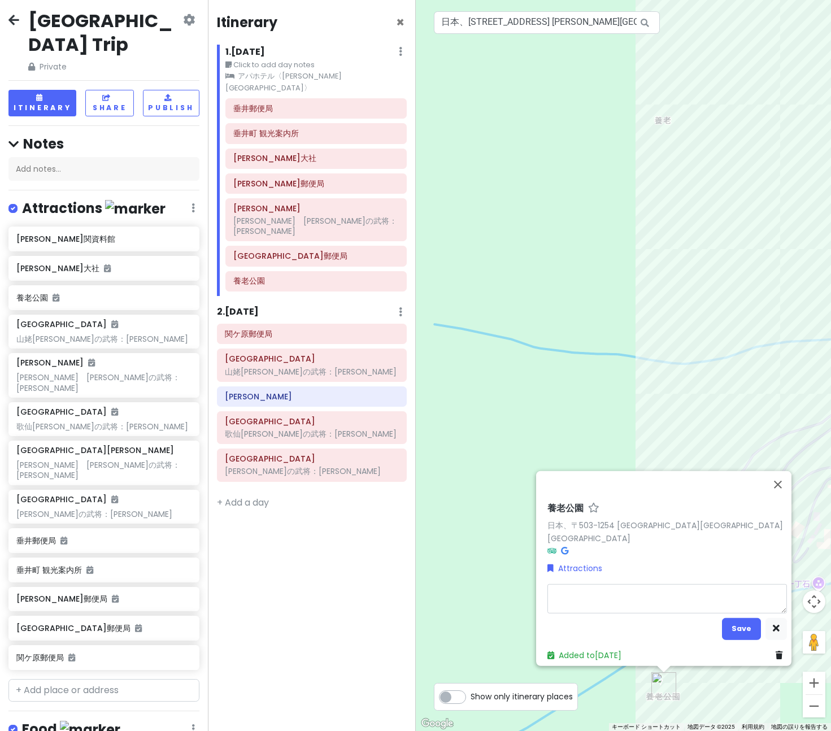
type textarea "x"
type textarea "[PERSON_NAME]の武将：[PERSON_NAME]"
click at [741, 620] on button "Save" at bounding box center [741, 628] width 39 height 22
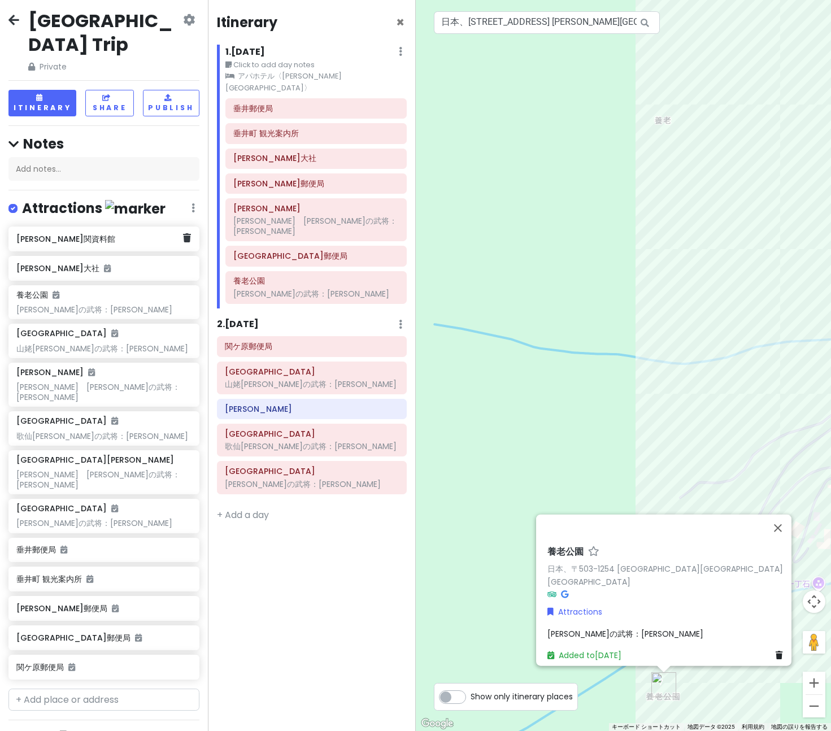
click at [79, 234] on h6 "[PERSON_NAME]関資料館" at bounding box center [99, 239] width 167 height 10
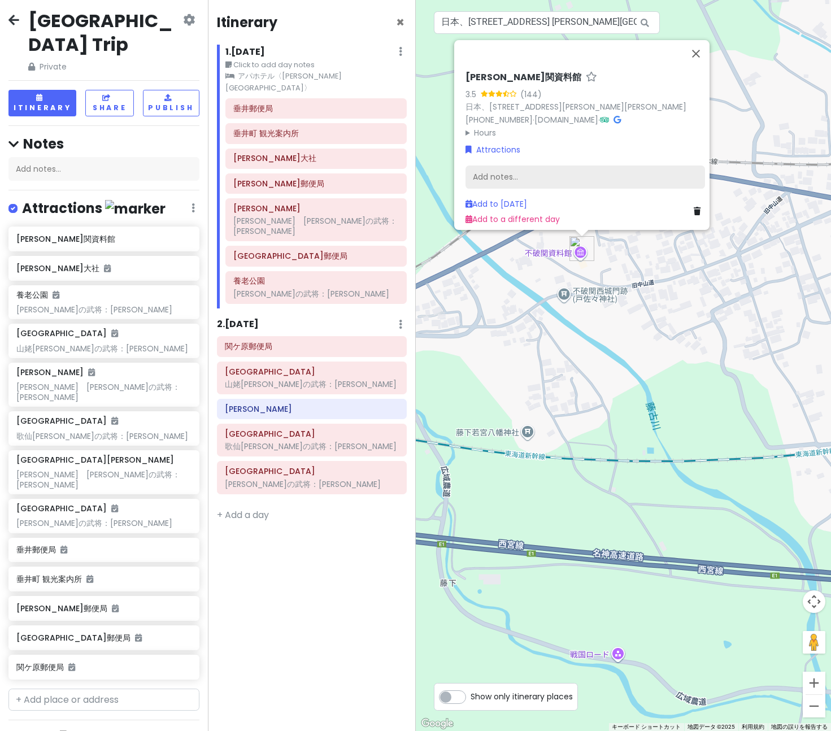
click at [514, 172] on div "Add notes..." at bounding box center [584, 177] width 239 height 24
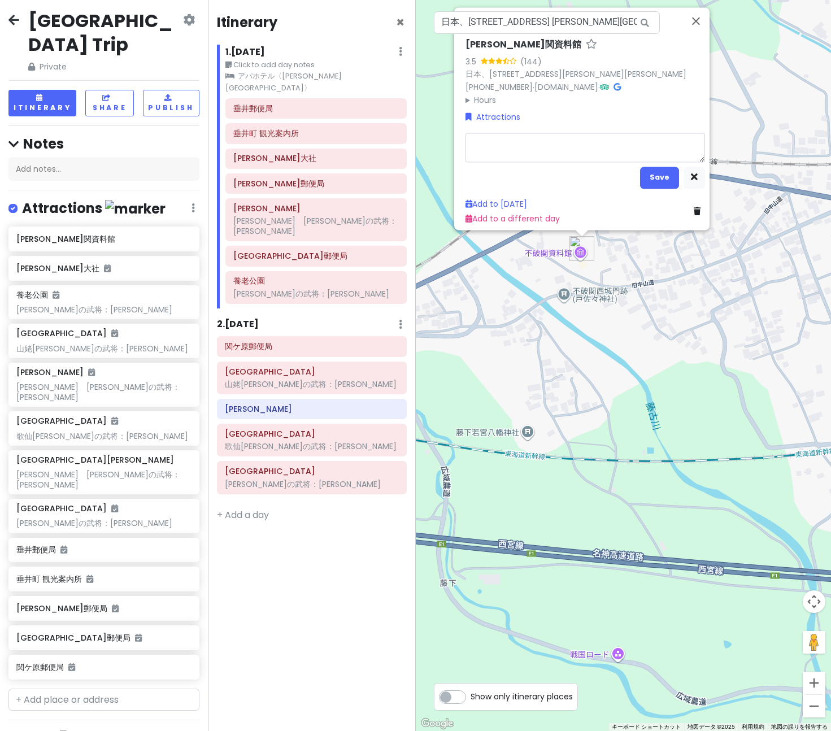
type textarea "x"
type textarea "[PERSON_NAME]　[PERSON_NAME]の武将：[PERSON_NAME]"
click at [649, 168] on button "Save" at bounding box center [659, 178] width 39 height 22
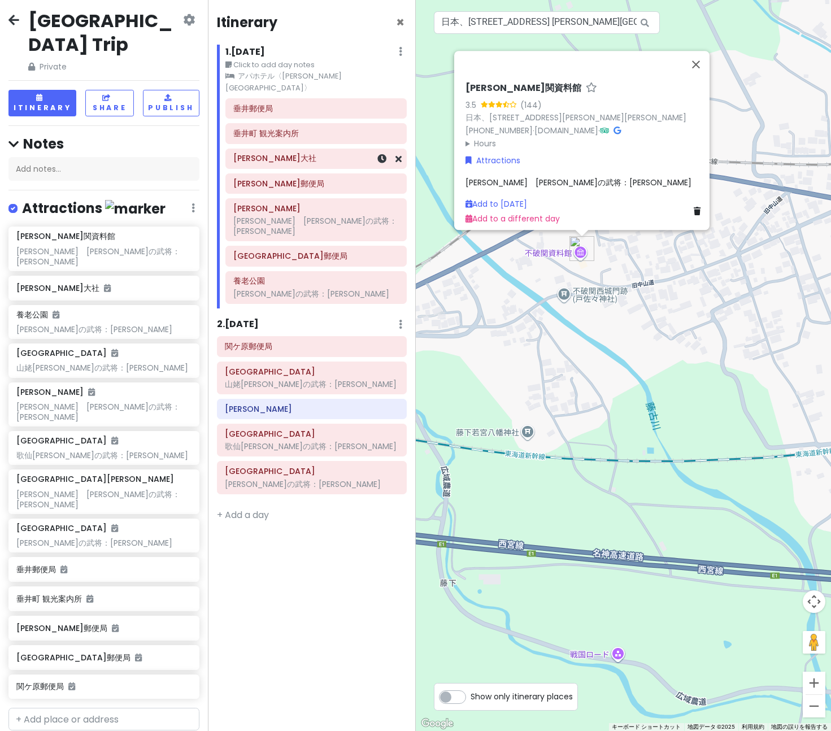
click at [261, 153] on h6 "[PERSON_NAME]大社" at bounding box center [315, 158] width 165 height 10
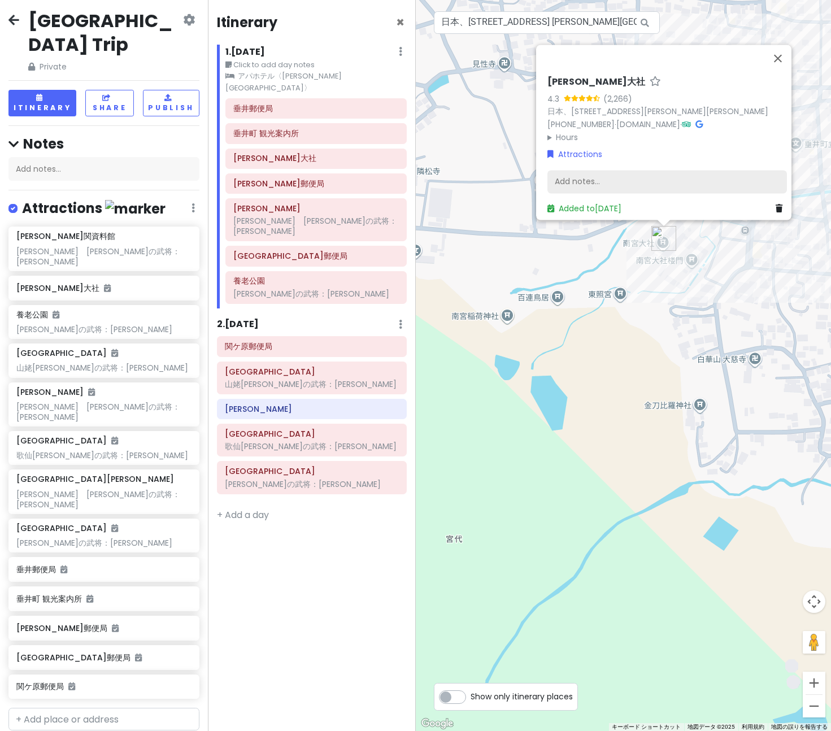
click at [644, 176] on div "Add notes..." at bounding box center [666, 182] width 239 height 24
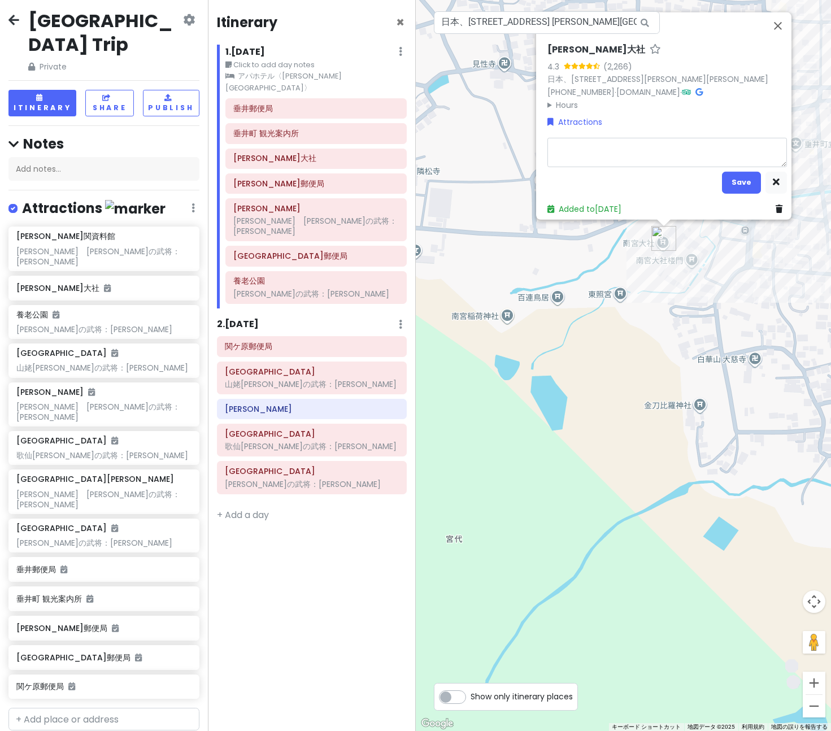
type textarea "x"
type textarea "大[PERSON_NAME]の武将：[PERSON_NAME] 〈時間〉５：００〜１８：００"
click at [732, 181] on button "Save" at bounding box center [741, 182] width 39 height 22
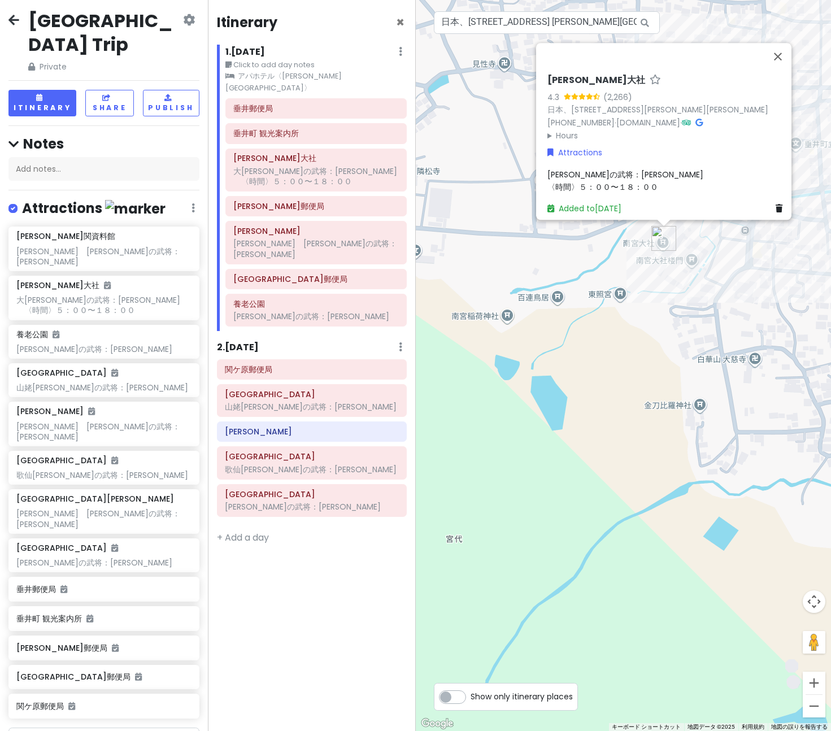
click at [607, 179] on span "大[PERSON_NAME]の武将：[PERSON_NAME] 〈時間〉５：００〜１８：００" at bounding box center [625, 181] width 156 height 24
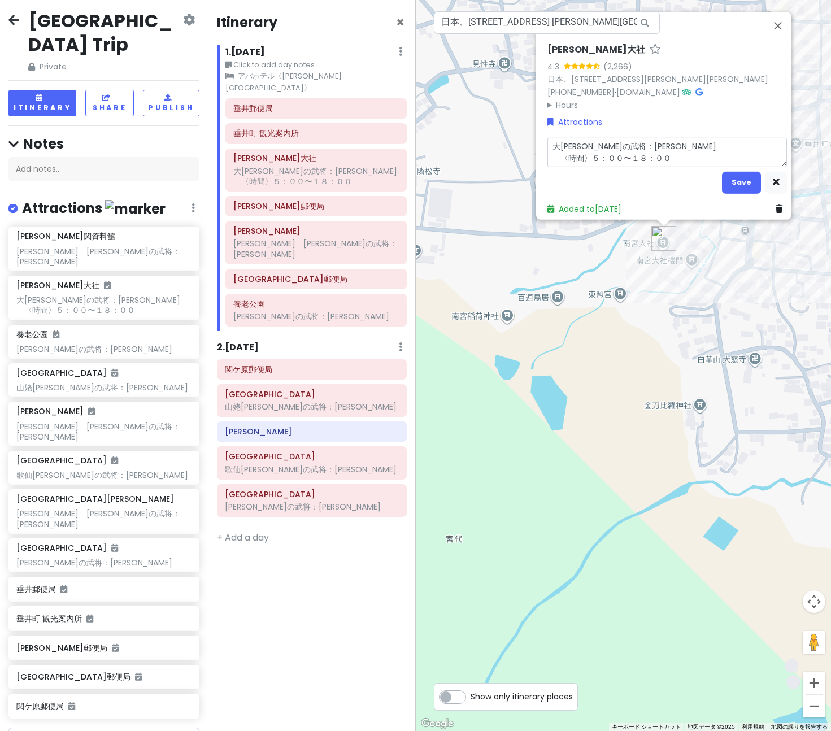
click at [578, 150] on textarea "大[PERSON_NAME]の武将：[PERSON_NAME] 〈時間〉５：００〜１８：００" at bounding box center [666, 151] width 239 height 29
drag, startPoint x: 557, startPoint y: 151, endPoint x: 712, endPoint y: 154, distance: 155.3
click at [711, 154] on textarea "大[PERSON_NAME]の武将：[PERSON_NAME] 〈時間〉５：００〜１８：００" at bounding box center [666, 151] width 239 height 29
type textarea "x"
type textarea "[PERSON_NAME]の武将：[PERSON_NAME]"
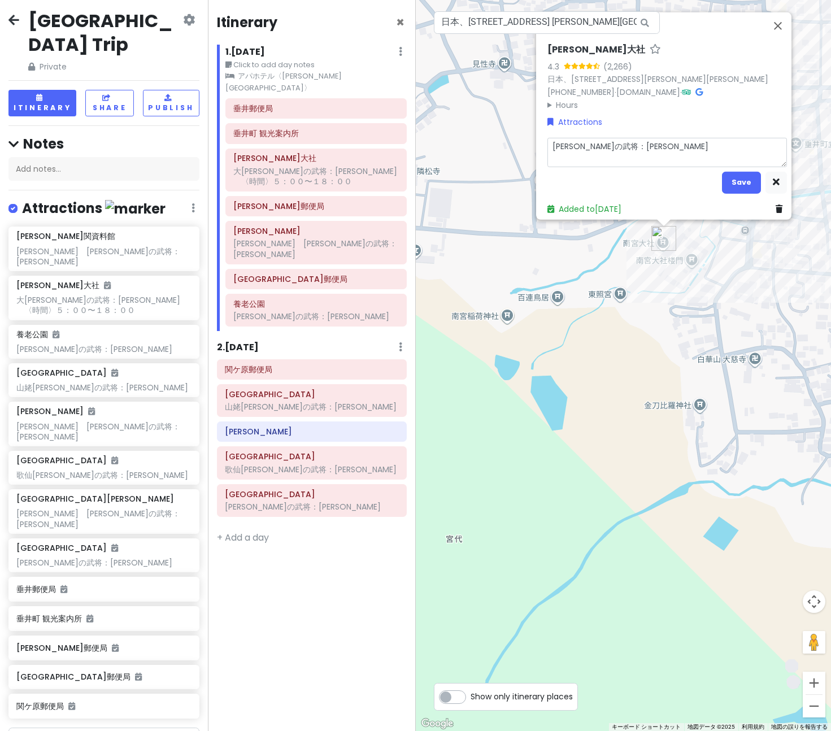
type textarea "x"
type textarea "[PERSON_NAME]の武将：[PERSON_NAME]"
type textarea "x"
type textarea "[PERSON_NAME]の武将：[PERSON_NAME]"
click at [729, 175] on button "Save" at bounding box center [741, 182] width 39 height 22
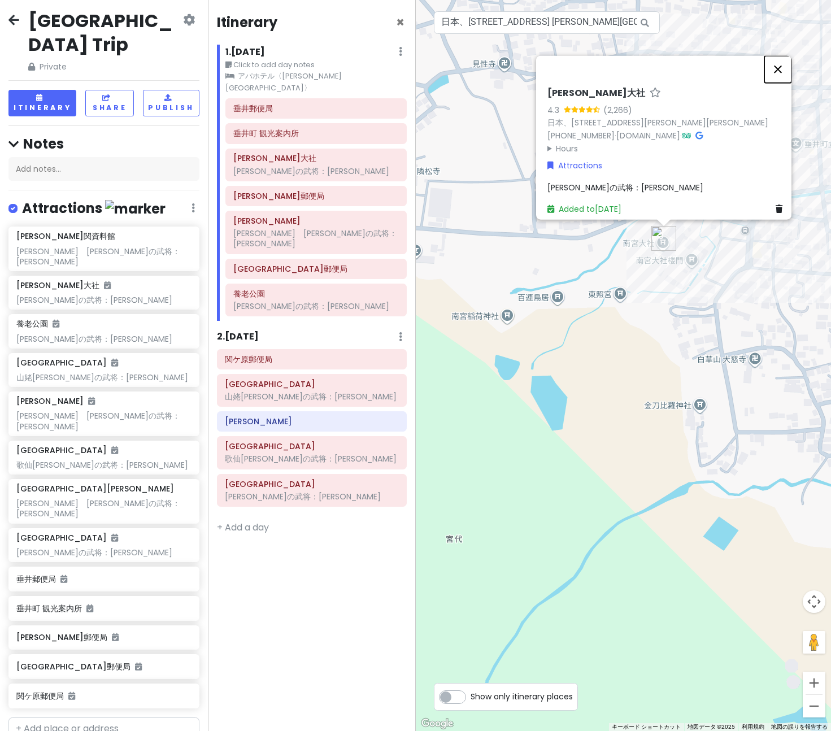
click at [787, 65] on button "閉じる" at bounding box center [777, 69] width 27 height 27
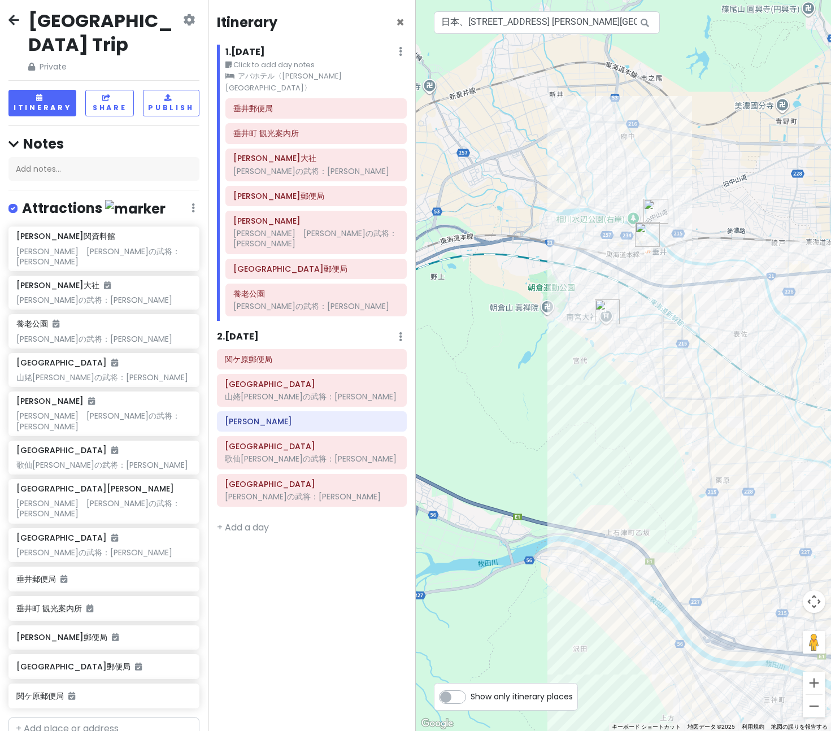
drag, startPoint x: 699, startPoint y: 346, endPoint x: 595, endPoint y: 362, distance: 105.8
click at [596, 364] on div at bounding box center [624, 365] width 416 height 731
